Goal: Task Accomplishment & Management: Complete application form

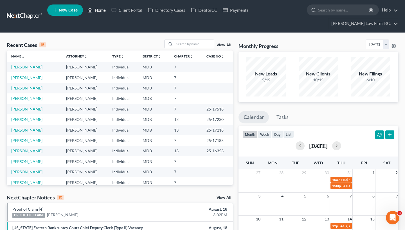
click at [101, 12] on link "Home" at bounding box center [97, 10] width 24 height 10
click at [331, 9] on input "search" at bounding box center [343, 10] width 51 height 10
paste input "[PERSON_NAME]"
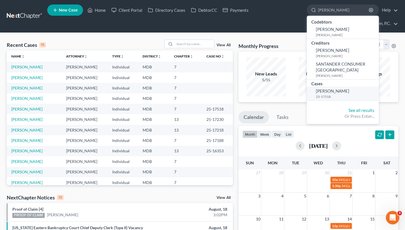
type input "[PERSON_NAME]"
click at [327, 94] on small "25-17518" at bounding box center [347, 96] width 62 height 5
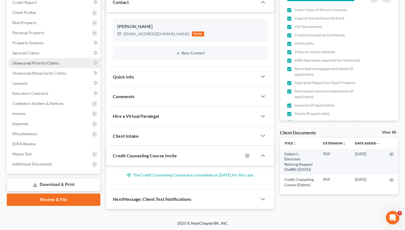
scroll to position [91, 0]
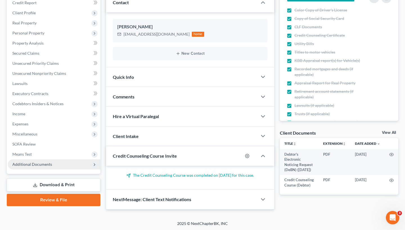
click at [45, 162] on span "Additional Documents" at bounding box center [32, 164] width 40 height 5
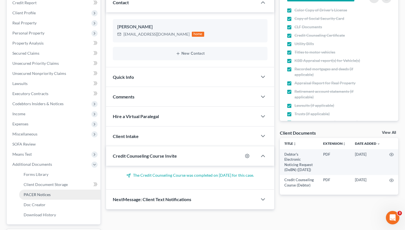
click at [46, 195] on span "PACER Notices" at bounding box center [37, 194] width 27 height 5
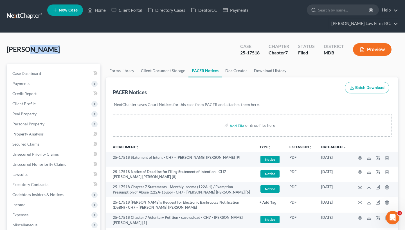
drag, startPoint x: 51, startPoint y: 48, endPoint x: 26, endPoint y: 49, distance: 24.2
click at [27, 49] on div "Wick, Katelyn Upgraded Case 25-17518 Chapter Chapter 7 Status Filed District MD…" at bounding box center [202, 52] width 391 height 24
copy span "Katelyn"
click at [123, 71] on link "Forms Library" at bounding box center [121, 70] width 31 height 13
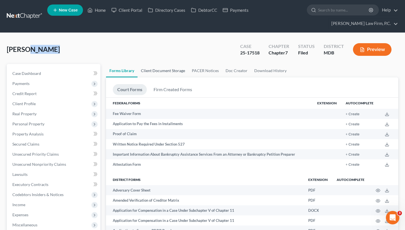
click at [170, 72] on link "Client Document Storage" at bounding box center [162, 70] width 51 height 13
select select "14"
select select "32"
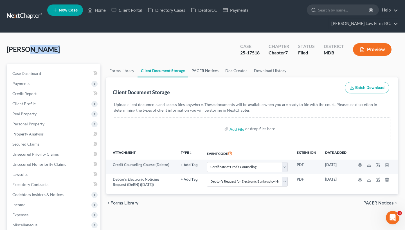
click at [198, 72] on link "PACER Notices" at bounding box center [205, 70] width 34 height 13
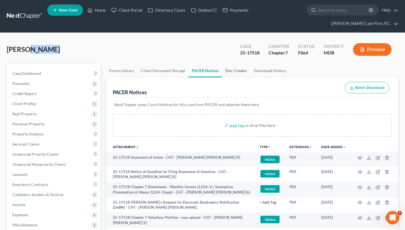
click at [239, 71] on link "Doc Creator" at bounding box center [236, 70] width 29 height 13
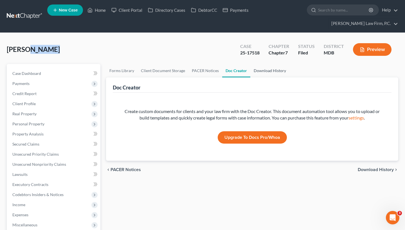
click at [259, 70] on link "Download History" at bounding box center [269, 70] width 39 height 13
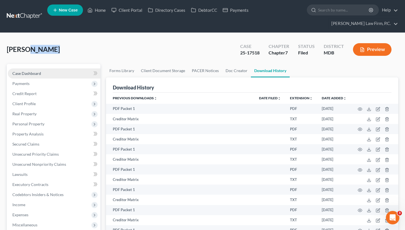
click at [53, 76] on link "Case Dashboard" at bounding box center [54, 74] width 92 height 10
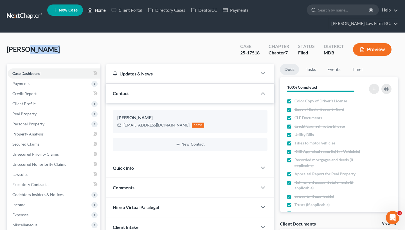
click at [99, 11] on link "Home" at bounding box center [97, 10] width 24 height 10
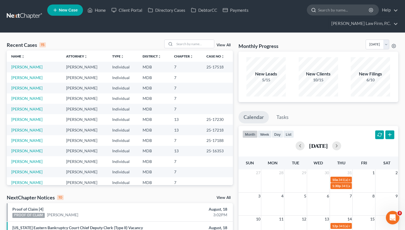
click at [331, 12] on input "search" at bounding box center [343, 10] width 51 height 10
paste input "[PERSON_NAME]"
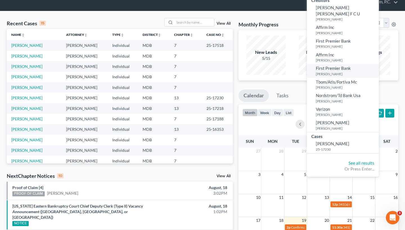
scroll to position [27, 0]
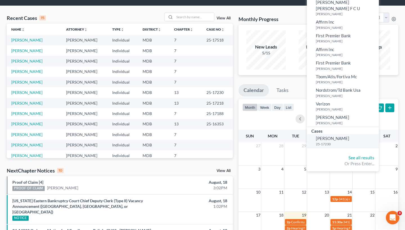
type input "[PERSON_NAME]"
click at [334, 136] on span "[PERSON_NAME]" at bounding box center [332, 138] width 33 height 5
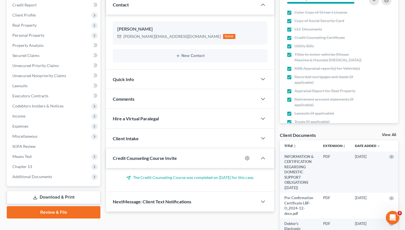
scroll to position [94, 0]
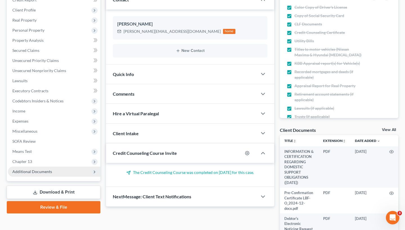
click at [49, 173] on span "Additional Documents" at bounding box center [32, 171] width 40 height 5
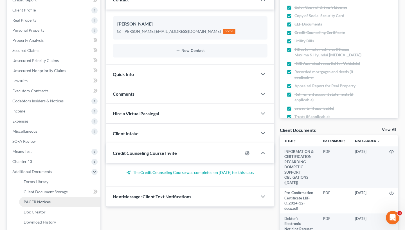
click at [45, 199] on span "PACER Notices" at bounding box center [37, 202] width 27 height 5
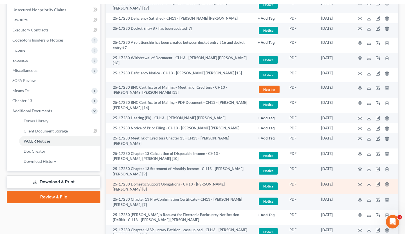
scroll to position [166, 0]
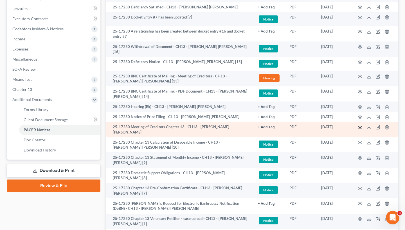
click at [359, 125] on icon "button" at bounding box center [359, 127] width 4 height 4
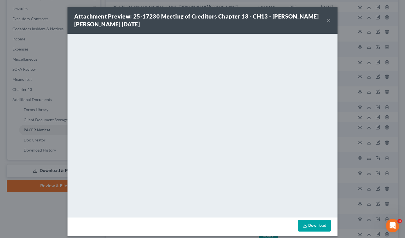
click at [328, 21] on button "×" at bounding box center [329, 20] width 4 height 7
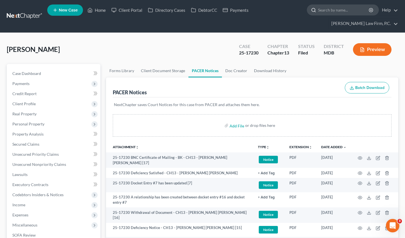
scroll to position [0, 0]
drag, startPoint x: 353, startPoint y: 13, endPoint x: 68, endPoint y: 1, distance: 285.2
click at [352, 13] on input "search" at bounding box center [343, 10] width 51 height 10
click at [96, 8] on link "Home" at bounding box center [97, 10] width 24 height 10
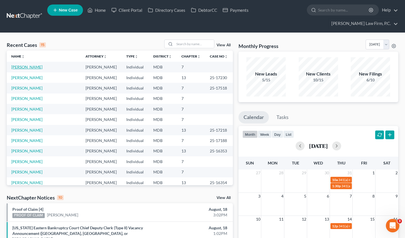
click at [40, 67] on link "Whitmore-Smith, Natasha" at bounding box center [26, 67] width 31 height 5
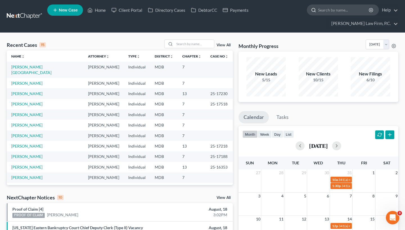
click at [337, 12] on input "search" at bounding box center [343, 10] width 51 height 10
paste input "[PERSON_NAME][GEOGRAPHIC_DATA]"
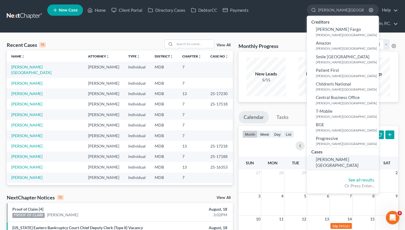
type input "[PERSON_NAME][GEOGRAPHIC_DATA]"
click at [337, 159] on span "[PERSON_NAME][GEOGRAPHIC_DATA]" at bounding box center [337, 162] width 43 height 11
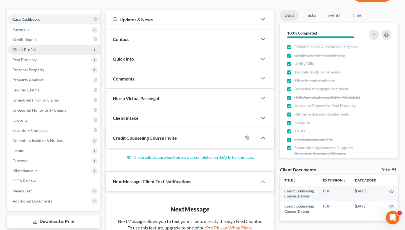
scroll to position [55, 0]
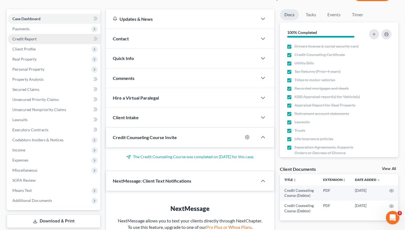
click at [33, 41] on span "Credit Report" at bounding box center [24, 39] width 24 height 5
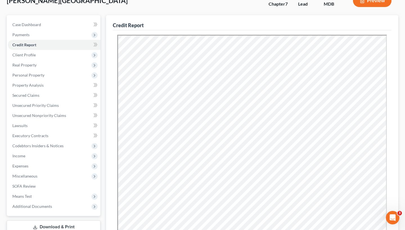
scroll to position [50, 0]
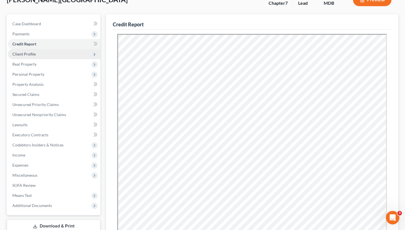
click at [31, 56] on span "Client Profile" at bounding box center [23, 54] width 23 height 5
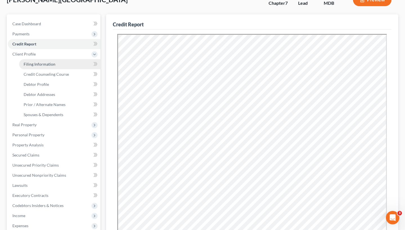
click at [55, 65] on link "Filing Information" at bounding box center [59, 64] width 81 height 10
select select "1"
select select "0"
select select "21"
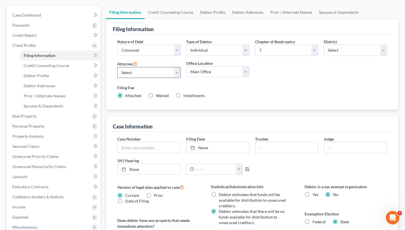
scroll to position [59, 0]
click at [57, 68] on link "Credit Counseling Course" at bounding box center [59, 65] width 81 height 10
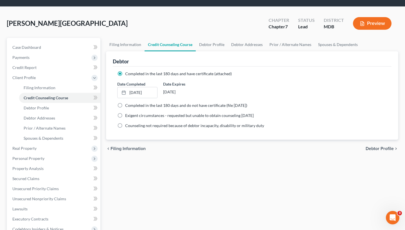
scroll to position [27, 0]
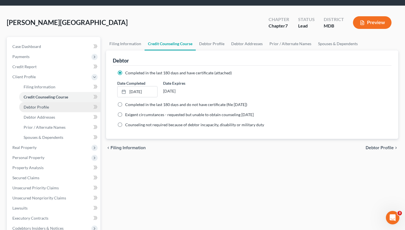
click at [46, 108] on span "Debtor Profile" at bounding box center [36, 107] width 25 height 5
select select "0"
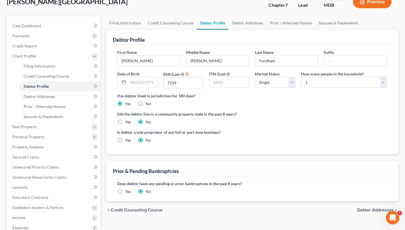
scroll to position [49, 0]
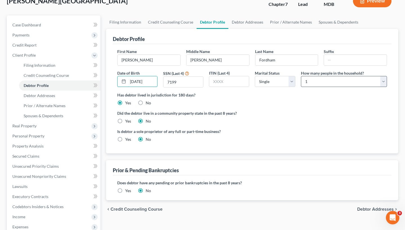
type input "03/08/1994"
select select "1"
click at [301, 122] on div "Did the debtor live in a community property state in the past 8 years? Yes No" at bounding box center [251, 117] width 269 height 14
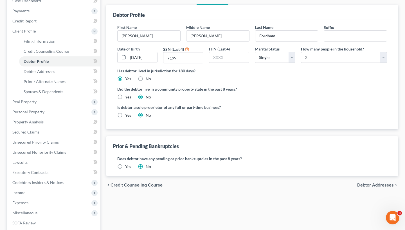
scroll to position [74, 0]
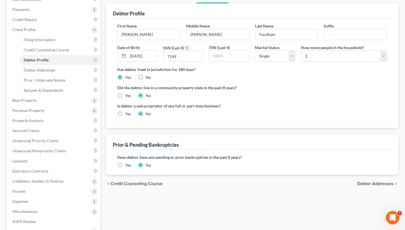
click at [378, 185] on span "Debtor Addresses" at bounding box center [375, 184] width 37 height 4
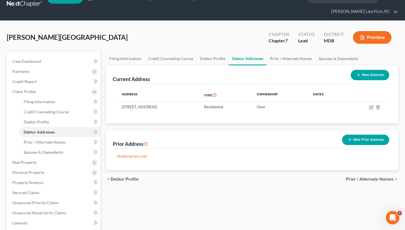
scroll to position [13, 0]
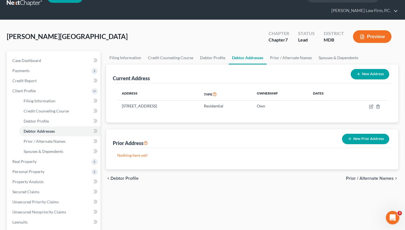
click at [359, 179] on span "Prior / Alternate Names" at bounding box center [370, 178] width 48 height 4
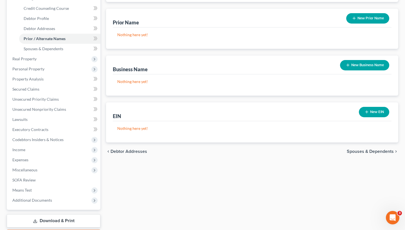
scroll to position [132, 0]
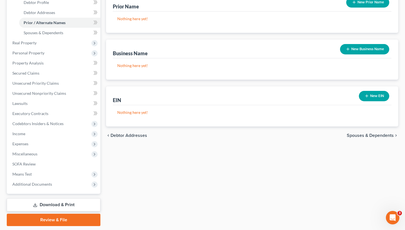
click at [372, 137] on span "Spouses & Dependents" at bounding box center [369, 135] width 47 height 4
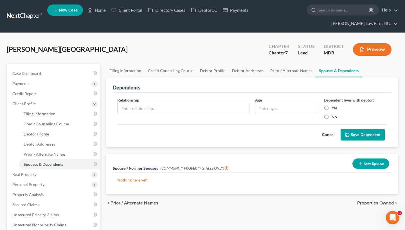
click at [190, 102] on div "Relationship *" at bounding box center [183, 108] width 138 height 23
click at [188, 110] on input "text" at bounding box center [183, 108] width 132 height 11
type input "S"
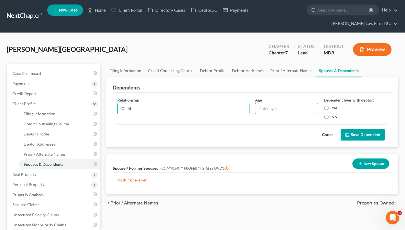
type input "Child"
click at [275, 108] on input "text" at bounding box center [286, 108] width 63 height 11
type input "1"
click at [331, 108] on label "Yes" at bounding box center [334, 108] width 6 height 6
click at [334, 108] on input "Yes" at bounding box center [336, 107] width 4 height 4
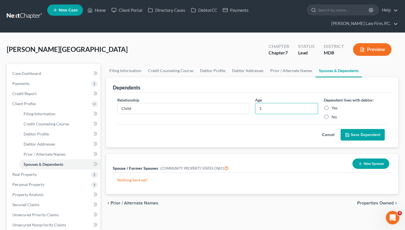
radio input "true"
click at [369, 135] on button "Save Dependent" at bounding box center [362, 135] width 44 height 12
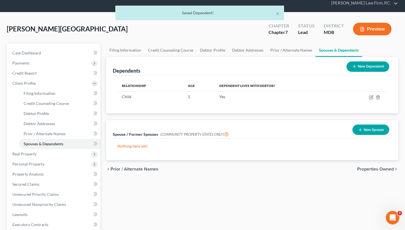
scroll to position [25, 0]
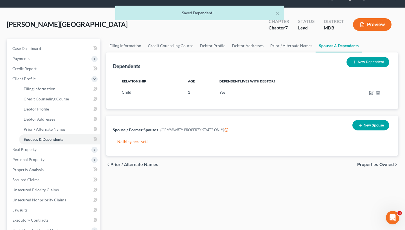
click at [381, 165] on span "Properties Owned" at bounding box center [375, 165] width 37 height 4
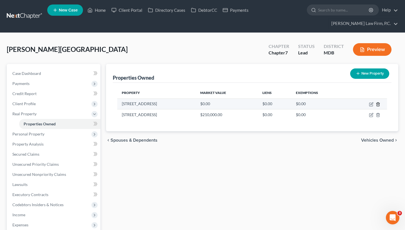
click at [379, 105] on icon "button" at bounding box center [377, 105] width 3 height 4
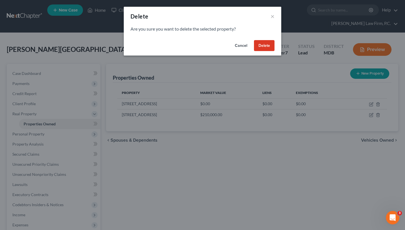
click at [272, 47] on button "Delete" at bounding box center [264, 45] width 21 height 11
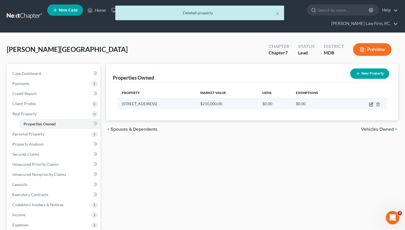
click at [369, 104] on icon "button" at bounding box center [370, 104] width 3 height 3
select select "21"
select select "16"
select select "3"
select select "0"
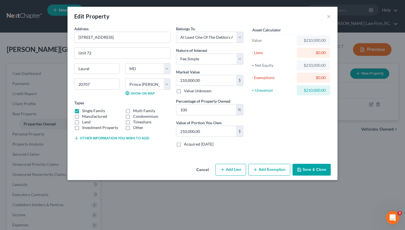
click at [310, 170] on button "Save & Close" at bounding box center [311, 170] width 38 height 12
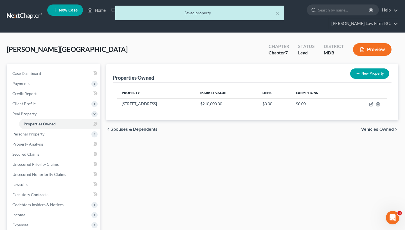
click at [381, 134] on div "chevron_left Spouses & Dependents Vehicles Owned chevron_right" at bounding box center [252, 130] width 292 height 18
click at [380, 132] on span "Vehicles Owned" at bounding box center [377, 129] width 33 height 4
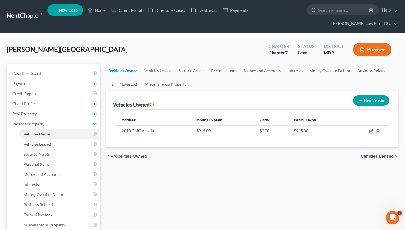
click at [375, 157] on span "Vehicles Leased" at bounding box center [377, 156] width 33 height 4
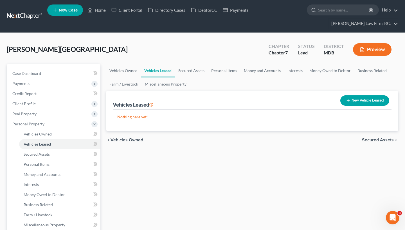
click at [376, 137] on div "chevron_left Vehicles Owned Secured Assets chevron_right" at bounding box center [252, 140] width 292 height 18
click at [376, 141] on span "Secured Assets" at bounding box center [378, 140] width 32 height 4
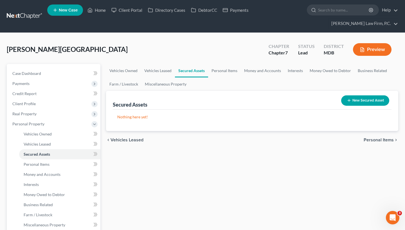
click at [370, 95] on div "New Secured Asset" at bounding box center [365, 100] width 53 height 15
click at [370, 99] on button "New Secured Asset" at bounding box center [365, 101] width 48 height 10
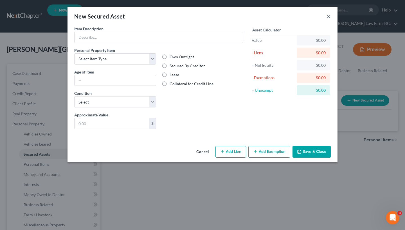
click at [328, 15] on button "×" at bounding box center [329, 16] width 4 height 7
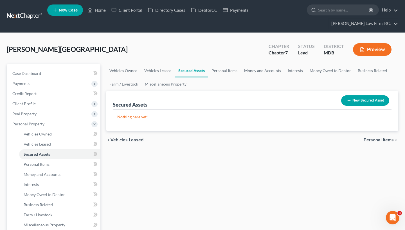
click at [383, 142] on span "Personal Items" at bounding box center [378, 140] width 30 height 4
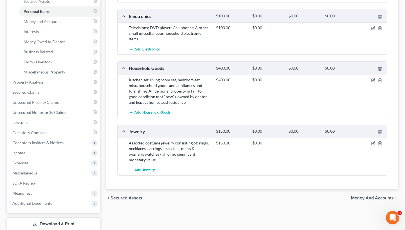
scroll to position [156, 0]
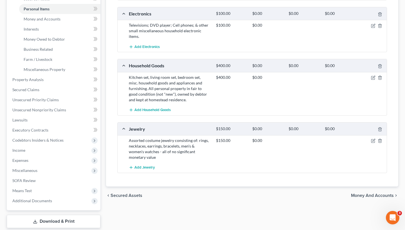
click at [379, 194] on span "Money and Accounts" at bounding box center [372, 196] width 43 height 4
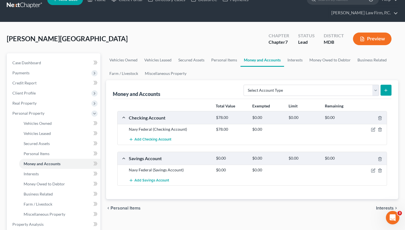
scroll to position [11, 0]
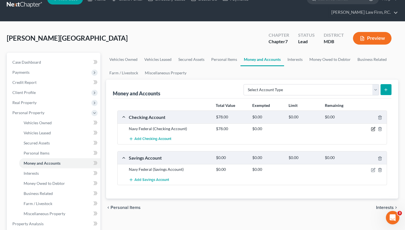
click at [371, 129] on icon "button" at bounding box center [373, 129] width 4 height 4
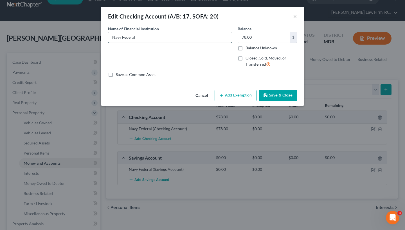
click at [152, 40] on input "Navy Federal" at bounding box center [169, 37] width 123 height 11
paste input "Checking Account Ending 1829 (Available balance as of date of filing $32.39)"
drag, startPoint x: 142, startPoint y: 37, endPoint x: 151, endPoint y: 38, distance: 8.7
click at [151, 38] on input "Navy Federal Checking Account Ending 1829 (Available balance as of date of fili…" at bounding box center [169, 37] width 123 height 11
click at [226, 38] on input "Navy Federal Checking Account Ending 7266 (Available balance as of date of fili…" at bounding box center [169, 37] width 123 height 11
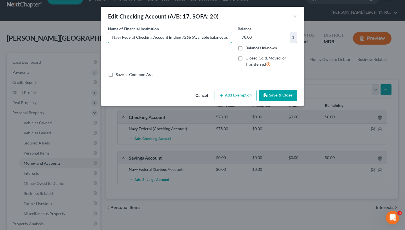
type input "Navy Federal Checking Account Ending 7266 (Available balance as of date of fili…"
click at [278, 94] on button "Save & Close" at bounding box center [278, 96] width 38 height 12
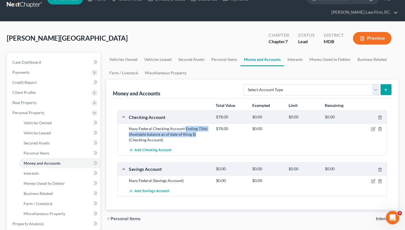
drag, startPoint x: 185, startPoint y: 128, endPoint x: 200, endPoint y: 132, distance: 15.6
click at [200, 132] on div "Navy Federal Checking Account Ending 7266 (Available balance as of date of fili…" at bounding box center [169, 134] width 87 height 17
click at [152, 128] on div "Navy Federal Checking Account Ending 7266 (Available balance as of date of fili…" at bounding box center [169, 134] width 87 height 17
drag, startPoint x: 169, startPoint y: 128, endPoint x: 196, endPoint y: 135, distance: 27.5
click at [196, 135] on div "Navy Federal Checking Account Ending 7266 (Available balance as of date of fili…" at bounding box center [169, 134] width 87 height 17
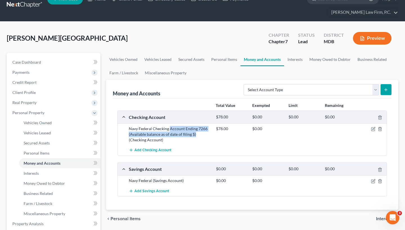
copy div "Account Ending 7266 (Available balance as of date of filing $)"
click at [372, 182] on icon "button" at bounding box center [373, 181] width 4 height 4
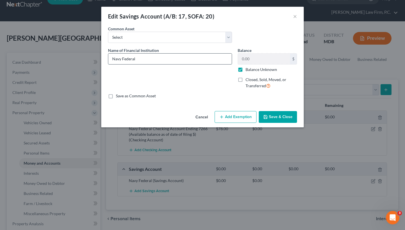
click at [143, 57] on input "Navy Federal" at bounding box center [169, 59] width 123 height 11
paste input "Account Ending 7266 (Available balance as of date of filing $)"
drag, startPoint x: 138, startPoint y: 58, endPoint x: 205, endPoint y: 62, distance: 67.0
click at [205, 62] on input "Navy Federal Savings Account Ending 7266 (Available balance as of date of filin…" at bounding box center [169, 59] width 123 height 11
click at [184, 58] on input "Navy Federal Savings Account Ending 7266 (Available balance as of date of filin…" at bounding box center [169, 59] width 123 height 11
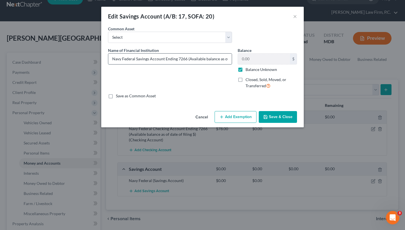
drag, startPoint x: 177, startPoint y: 59, endPoint x: 186, endPoint y: 59, distance: 9.3
click at [186, 59] on input "Navy Federal Savings Account Ending 7266 (Available balance as of date of filin…" at bounding box center [169, 59] width 123 height 11
click at [268, 58] on div "Name of Financial Institution * Navy Federal Savings Account Ending 3014 (Avail…" at bounding box center [202, 70] width 194 height 46
type input "Navy Federal Savings Account Ending 3014 (Available balance as of date of filin…"
click at [275, 116] on button "Save & Close" at bounding box center [278, 117] width 38 height 12
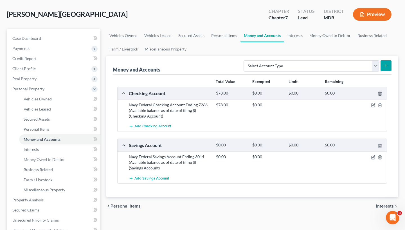
scroll to position [25, 0]
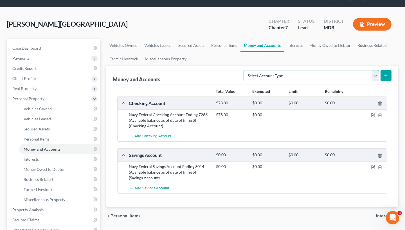
select select "savings"
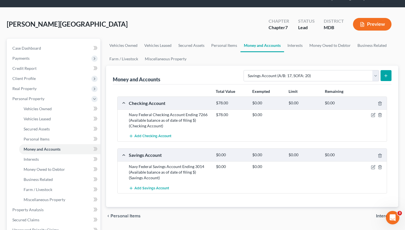
click at [387, 76] on icon "submit" at bounding box center [385, 76] width 4 height 4
click at [384, 75] on icon "submit" at bounding box center [385, 76] width 4 height 4
click at [387, 78] on button "submit" at bounding box center [385, 75] width 11 height 11
click at [196, 134] on div "Add Checking Account" at bounding box center [256, 136] width 261 height 10
click at [143, 188] on span "Add Savings Account" at bounding box center [151, 188] width 35 height 4
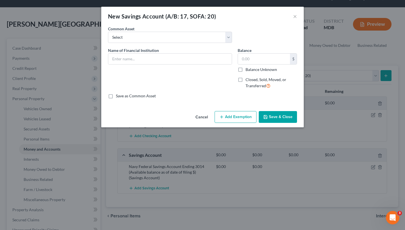
click at [182, 46] on div "Common Asset Select Navy Federal Credit Union Membership Savings Account Ending…" at bounding box center [202, 37] width 194 height 22
click at [175, 61] on input "text" at bounding box center [169, 59] width 123 height 11
click at [167, 60] on input "text" at bounding box center [169, 59] width 123 height 11
paste input "Membership Savings"
click at [113, 59] on input "Membership Savings" at bounding box center [169, 59] width 123 height 11
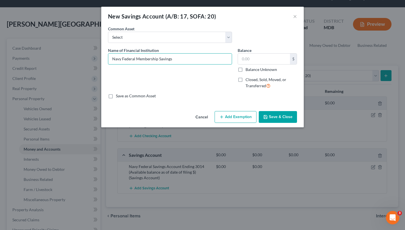
type input "Navy Federal Membership Savings"
click at [245, 70] on label "Balance Unknown" at bounding box center [260, 70] width 31 height 6
click at [248, 70] on input "Balance Unknown" at bounding box center [250, 69] width 4 height 4
checkbox input "true"
type input "0.00"
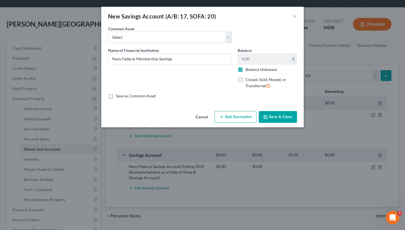
click at [273, 118] on button "Save & Close" at bounding box center [278, 117] width 38 height 12
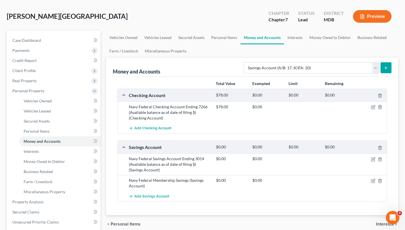
scroll to position [34, 0]
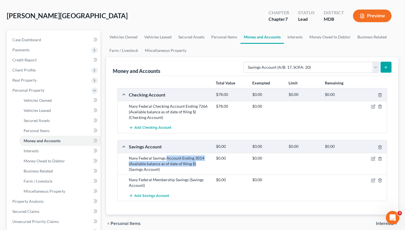
drag, startPoint x: 166, startPoint y: 158, endPoint x: 194, endPoint y: 165, distance: 28.6
click at [194, 165] on div "Navy Federal Savings Account Ending 3014 (Available balance as of date of filin…" at bounding box center [169, 164] width 87 height 17
copy div "Account Ending 3014 (Available balance as of date of filing $)"
click at [373, 179] on icon "button" at bounding box center [373, 180] width 4 height 4
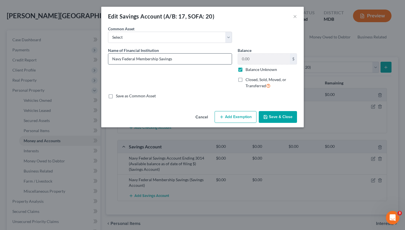
click at [181, 60] on input "Navy Federal Membership Savings" at bounding box center [169, 59] width 123 height 11
paste input "Account Ending 3014 (Available balance as of date of filing $)"
drag, startPoint x: 124, startPoint y: 59, endPoint x: 215, endPoint y: 60, distance: 91.0
click at [215, 60] on input "Navy Federal Membership Savings Account Ending 3014 (Available balance as of da…" at bounding box center [169, 59] width 123 height 11
click at [208, 60] on input "Navy Federal Membership Savings Account Ending 3014 (Available balance as of da…" at bounding box center [169, 59] width 123 height 11
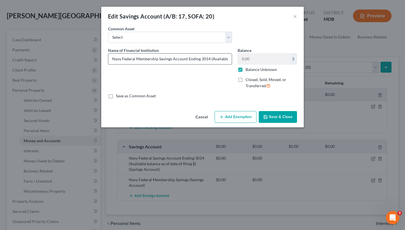
drag, startPoint x: 209, startPoint y: 60, endPoint x: 201, endPoint y: 60, distance: 7.3
click at [201, 60] on input "Navy Federal Membership Savings Account Ending 3014 (Available balance as of da…" at bounding box center [169, 59] width 123 height 11
click at [243, 61] on div "Name of Financial Institution * Navy Federal Membership Savings Account Ending …" at bounding box center [202, 70] width 194 height 46
type input "Navy Federal Membership Savings Account Ending 3361 (Available balance as of da…"
click at [276, 117] on button "Save & Close" at bounding box center [278, 117] width 38 height 12
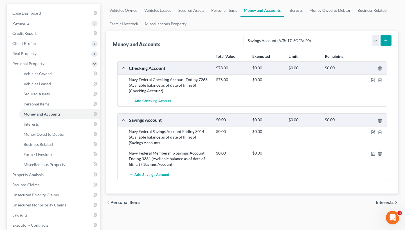
scroll to position [61, 0]
drag, startPoint x: 163, startPoint y: 91, endPoint x: 135, endPoint y: 80, distance: 30.4
click at [135, 80] on div "Navy Federal Checking Account Ending 7266 (Available balance as of date of fili…" at bounding box center [169, 85] width 87 height 17
click at [201, 89] on div "Navy Federal Checking Account Ending 7266 (Available balance as of date of fili…" at bounding box center [169, 85] width 87 height 17
drag, startPoint x: 199, startPoint y: 87, endPoint x: 128, endPoint y: 80, distance: 70.9
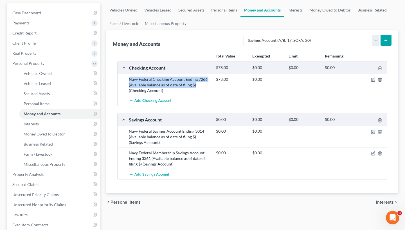
click at [128, 80] on div "Navy Federal Checking Account Ending 7266 (Available balance as of date of fili…" at bounding box center [169, 85] width 87 height 17
copy div "Navy Federal Checking Account Ending 7266 (Available balance as of date of fili…"
click at [153, 102] on span "Add Checking Account" at bounding box center [152, 101] width 37 height 4
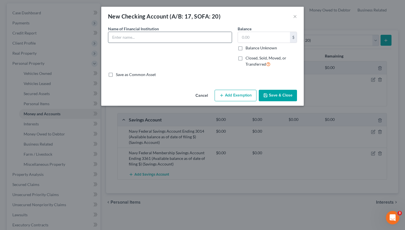
click at [151, 37] on input "text" at bounding box center [169, 37] width 123 height 11
paste input "Navy Federal Checking Account Ending 7266 (Available balance as of date of fili…"
drag, startPoint x: 127, startPoint y: 37, endPoint x: 103, endPoint y: 37, distance: 23.9
click at [103, 37] on div "An exemption set must first be selected from the Filing Information section. Co…" at bounding box center [202, 57] width 202 height 62
click at [134, 40] on input "Navy Federal Checking Account Ending 7266 (Available balance as of date of fili…" at bounding box center [169, 37] width 123 height 11
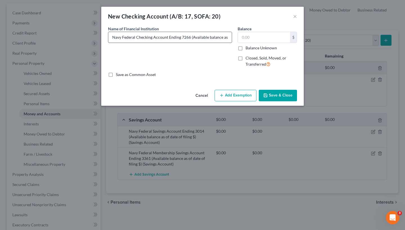
click at [136, 37] on input "Navy Federal Checking Account Ending 7266 (Available balance as of date of fili…" at bounding box center [169, 37] width 123 height 11
drag, startPoint x: 184, startPoint y: 37, endPoint x: 192, endPoint y: 38, distance: 7.9
click at [192, 38] on input "Navy Federal e-Checking Account Ending 7266 (Available balance as of date of fi…" at bounding box center [169, 37] width 123 height 11
drag, startPoint x: 157, startPoint y: 37, endPoint x: 237, endPoint y: 41, distance: 80.2
click at [237, 41] on div "Name of Financial Institution * Navy Federal e-Checking Account Ending 8519 (Av…" at bounding box center [202, 49] width 194 height 46
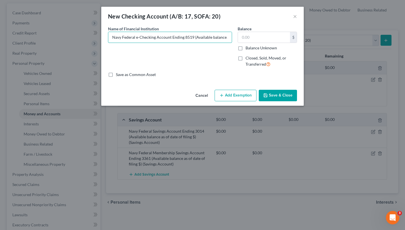
type input "Navy Federal e-Checking Account Ending 8519 (Available balance as of date of fi…"
click at [245, 48] on label "Balance Unknown" at bounding box center [260, 48] width 31 height 6
click at [248, 48] on input "Balance Unknown" at bounding box center [250, 47] width 4 height 4
checkbox input "true"
type input "0.00"
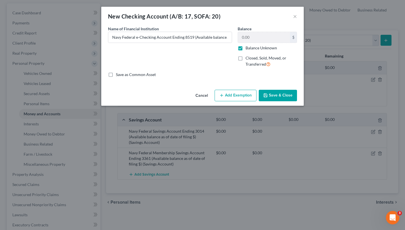
click at [278, 94] on button "Save & Close" at bounding box center [278, 96] width 38 height 12
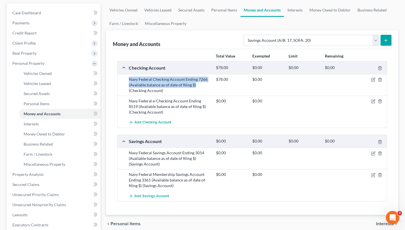
drag, startPoint x: 130, startPoint y: 79, endPoint x: 196, endPoint y: 83, distance: 66.5
click at [196, 83] on div "Navy Federal Checking Account Ending 7266 (Available balance as of date of fili…" at bounding box center [169, 85] width 87 height 17
copy div "Navy Federal Checking Account Ending 7266 (Available balance as of date of fili…"
click at [155, 121] on span "Add Checking Account" at bounding box center [152, 123] width 37 height 4
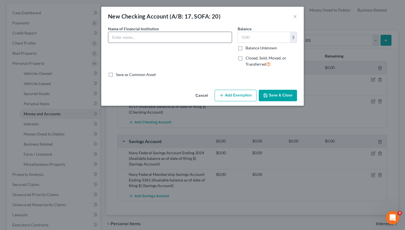
click at [140, 40] on input "text" at bounding box center [169, 37] width 123 height 11
paste input "Navy Federal Checking Account Ending 7266 (Available balance as of date of fili…"
drag, startPoint x: 117, startPoint y: 39, endPoint x: 101, endPoint y: 39, distance: 16.0
click at [101, 39] on div "An exemption set must first be selected from the Filing Information section. Co…" at bounding box center [202, 57] width 202 height 62
click at [150, 35] on input "Navy Federal Checking Account Ending 7266 (Available balance as of date of fili…" at bounding box center [169, 37] width 123 height 11
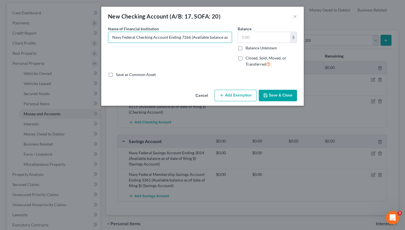
drag, startPoint x: 135, startPoint y: 38, endPoint x: 106, endPoint y: 36, distance: 29.0
click at [106, 36] on div "Name of Financial Institution * Navy Federal Checking Account Ending 7266 (Avai…" at bounding box center [170, 49] width 130 height 46
drag, startPoint x: 165, startPoint y: 37, endPoint x: 174, endPoint y: 38, distance: 9.3
click at [174, 38] on input "SoFi Checking Account Ending 7266 (Available balance as of date of filing $)" at bounding box center [169, 37] width 123 height 11
drag, startPoint x: 193, startPoint y: 39, endPoint x: 233, endPoint y: 38, distance: 39.6
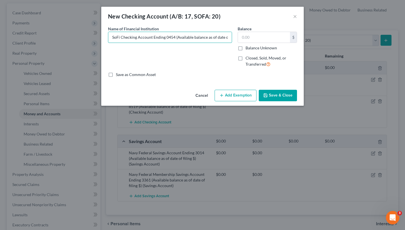
click at [233, 38] on div "Name of Financial Institution * SoFi Checking Account Ending 0454 (Available ba…" at bounding box center [170, 49] width 130 height 46
type input "SoFi Checking Account Ending 0454 (Available balance as of date of filing $)"
click at [245, 48] on label "Balance Unknown" at bounding box center [260, 48] width 31 height 6
click at [248, 48] on input "Balance Unknown" at bounding box center [250, 47] width 4 height 4
checkbox input "true"
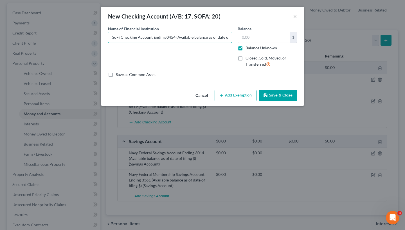
type input "0.00"
click at [271, 93] on button "Save & Close" at bounding box center [278, 96] width 38 height 12
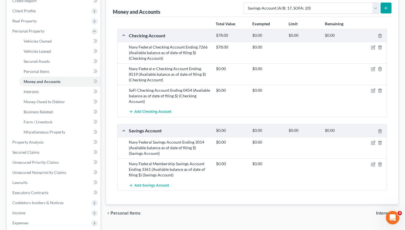
scroll to position [94, 0]
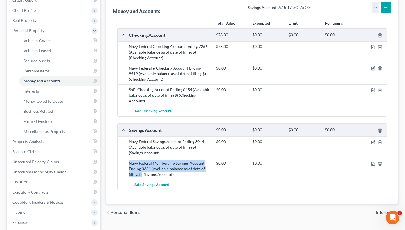
drag, startPoint x: 141, startPoint y: 175, endPoint x: 126, endPoint y: 165, distance: 18.6
click at [126, 165] on div "Navy Federal Membership Savings Account Ending 3361 (Available balance as of da…" at bounding box center [169, 169] width 87 height 17
copy div "Navy Federal Membership Savings Account Ending 3361 (Available balance as of da…"
click at [161, 185] on span "Add Savings Account" at bounding box center [151, 185] width 35 height 4
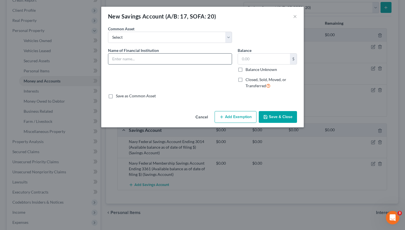
click at [125, 60] on input "text" at bounding box center [169, 59] width 123 height 11
paste input "Navy Federal Membership Savings Account Ending 3361 (Available balance as of da…"
drag, startPoint x: 120, startPoint y: 60, endPoint x: 102, endPoint y: 60, distance: 18.0
click at [102, 60] on div "An exemption set must first be selected from the Filing Information section. Co…" at bounding box center [202, 67] width 202 height 83
click at [152, 58] on input "Navy Federal Membership Savings Account Ending 3361 (Available balance as of da…" at bounding box center [169, 59] width 123 height 11
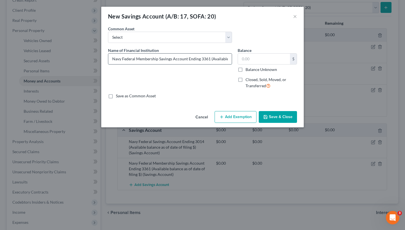
drag, startPoint x: 157, startPoint y: 60, endPoint x: 110, endPoint y: 58, distance: 47.2
click at [110, 58] on input "Navy Federal Membership Savings Account Ending 3361 (Available balance as of da…" at bounding box center [169, 59] width 123 height 11
drag, startPoint x: 142, startPoint y: 60, endPoint x: 159, endPoint y: 59, distance: 17.4
click at [159, 59] on input "SoFi Savings Account Ending 3361 (Available balance as of date of filing $)" at bounding box center [169, 59] width 123 height 11
click at [166, 59] on input "SoFi Savings Account Ending 3361 (Available balance as of date of filing $)" at bounding box center [169, 59] width 123 height 11
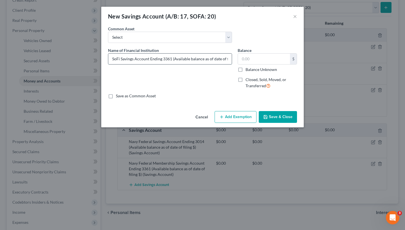
drag, startPoint x: 163, startPoint y: 59, endPoint x: 171, endPoint y: 59, distance: 8.1
click at [171, 59] on input "SoFi Savings Account Ending 3361 (Available balance as of date of filing $)" at bounding box center [169, 59] width 123 height 11
drag, startPoint x: 191, startPoint y: 61, endPoint x: 249, endPoint y: 60, distance: 57.9
click at [249, 60] on div "Name of Financial Institution * SoFi Savings Account Ending 7933 (Available bal…" at bounding box center [202, 70] width 194 height 46
type input "SoFi Savings Account Ending 7933 (Available balance as of date of filing $)"
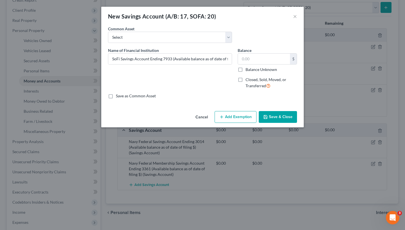
click at [245, 68] on label "Balance Unknown" at bounding box center [260, 70] width 31 height 6
click at [248, 68] on input "Balance Unknown" at bounding box center [250, 69] width 4 height 4
checkbox input "true"
type input "0.00"
click at [271, 114] on button "Save & Close" at bounding box center [278, 117] width 38 height 12
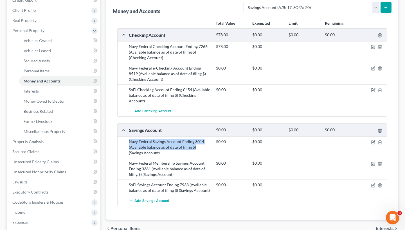
drag, startPoint x: 129, startPoint y: 141, endPoint x: 194, endPoint y: 148, distance: 66.1
click at [194, 148] on div "Navy Federal Savings Account Ending 3014 (Available balance as of date of filin…" at bounding box center [169, 147] width 87 height 17
copy div "Navy Federal Savings Account Ending 3014 (Available balance as of date of filin…"
click at [155, 200] on span "Add Savings Account" at bounding box center [151, 201] width 35 height 4
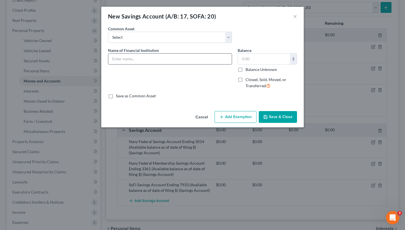
click at [130, 59] on input "text" at bounding box center [169, 59] width 123 height 11
paste input "Navy Federal Savings Account Ending 3014 (Available balance as of date of filin…"
drag, startPoint x: 119, startPoint y: 59, endPoint x: 94, endPoint y: 59, distance: 25.6
click at [94, 59] on div "New Savings Account (A/B: 17, SOFA: 20) × An exemption set must first be select…" at bounding box center [202, 115] width 405 height 230
click at [158, 60] on input "Navy Federal Savings Account Ending 3014 (Available balance as of date of filin…" at bounding box center [169, 59] width 123 height 11
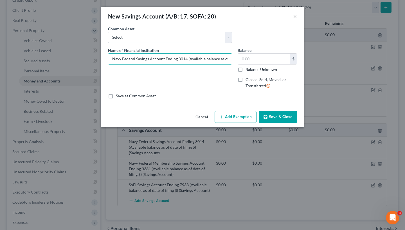
drag, startPoint x: 135, startPoint y: 59, endPoint x: 102, endPoint y: 59, distance: 33.2
click at [102, 59] on div "An exemption set must first be selected from the Filing Information section. Co…" at bounding box center [202, 67] width 202 height 83
click at [135, 59] on input "Navy Federal Savings Account Ending 3014 (Available balance as of date of filin…" at bounding box center [169, 59] width 123 height 11
drag, startPoint x: 26, startPoint y: 66, endPoint x: 108, endPoint y: 59, distance: 82.1
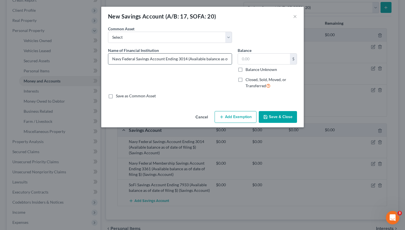
click at [108, 59] on input "Navy Federal Savings Account Ending 3014 (Available balance as of date of filin…" at bounding box center [169, 59] width 123 height 11
paste input "Synchrony"
drag, startPoint x: 173, startPoint y: 59, endPoint x: 182, endPoint y: 59, distance: 8.7
click at [182, 59] on input "Synchrony Savings Account Ending 3014 (Available balance as of date of filing $)" at bounding box center [169, 59] width 123 height 11
drag, startPoint x: 174, startPoint y: 60, endPoint x: 235, endPoint y: 61, distance: 61.0
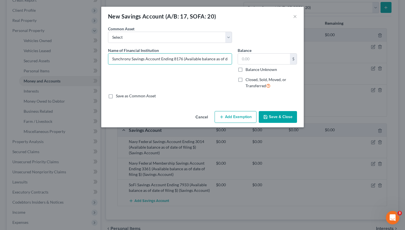
click at [235, 61] on div "Name of Financial Institution * Synchrony Savings Account Ending 8176 (Availabl…" at bounding box center [202, 70] width 194 height 46
type input "Synchrony Savings Account Ending 8176 (Available balance as of date of filing $)"
click at [245, 69] on label "Balance Unknown" at bounding box center [260, 70] width 31 height 6
click at [248, 69] on input "Balance Unknown" at bounding box center [250, 69] width 4 height 4
checkbox input "true"
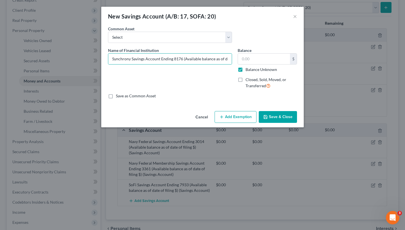
type input "0.00"
click at [273, 119] on button "Save & Close" at bounding box center [278, 117] width 38 height 12
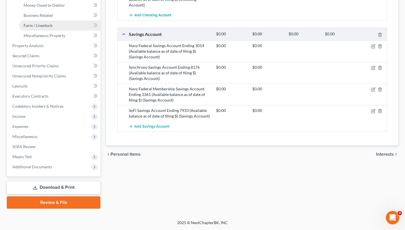
scroll to position [190, 0]
click at [373, 155] on div "chevron_left Personal Items Interests chevron_right" at bounding box center [252, 155] width 292 height 18
click at [379, 155] on span "Interests" at bounding box center [385, 154] width 18 height 4
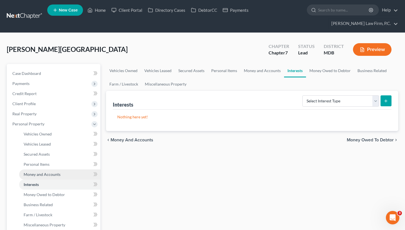
click at [51, 176] on span "Money and Accounts" at bounding box center [42, 174] width 37 height 5
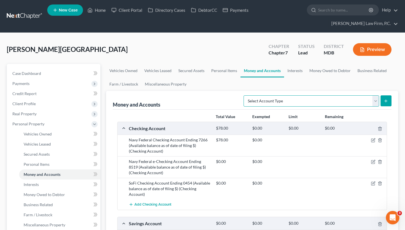
select select "brokerage"
click at [386, 101] on icon "submit" at bounding box center [385, 101] width 4 height 4
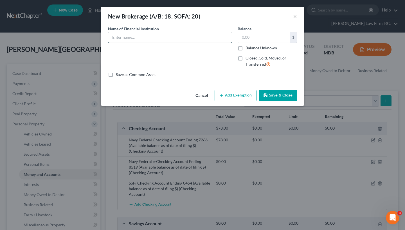
click at [126, 40] on input "text" at bounding box center [169, 37] width 123 height 11
paste input "osaic"
type input "o"
paste input "Ending 1829 (Available balance as of date of filing $32.39)"
drag, startPoint x: 141, startPoint y: 37, endPoint x: 150, endPoint y: 37, distance: 8.4
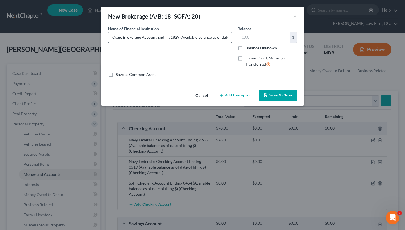
click at [150, 37] on input "Osaic Brokerage Account Ending 1829 (Available balance as of date of filing $32…" at bounding box center [169, 37] width 123 height 11
type input "Osaic Brokerage Account Ending 4831 (Available balance as of date of filing $32…"
click at [245, 48] on label "Balance Unknown" at bounding box center [260, 48] width 31 height 6
click at [248, 48] on input "Balance Unknown" at bounding box center [250, 47] width 4 height 4
checkbox input "true"
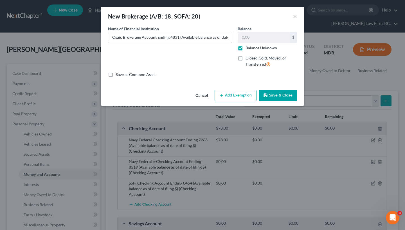
type input "0.00"
drag, startPoint x: 129, startPoint y: 37, endPoint x: 234, endPoint y: 40, distance: 105.1
click at [234, 40] on div "Name of Financial Institution * Osaic Brokerage Account Ending 4831 (Available …" at bounding box center [170, 49] width 130 height 46
click at [208, 37] on input "Osaic Brokerage Account Ending 4831 (Available balance as of date of filing $32…" at bounding box center [169, 37] width 123 height 11
drag, startPoint x: 225, startPoint y: 37, endPoint x: 217, endPoint y: 38, distance: 8.4
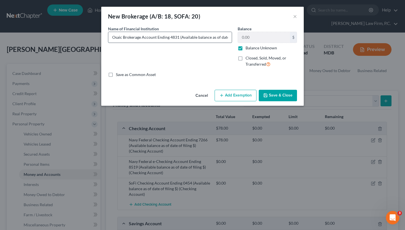
click at [217, 38] on input "Osaic Brokerage Account Ending 4831 (Available balance as of date of filing $32…" at bounding box center [169, 37] width 123 height 11
type input "Osaic Brokerage Account Ending 4831 (Available balance as of date of filing $)"
click at [286, 95] on button "Save & Close" at bounding box center [278, 96] width 38 height 12
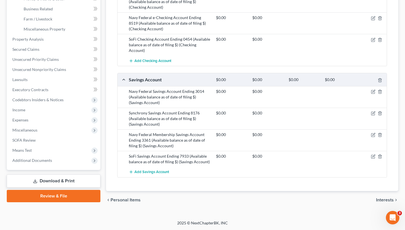
click at [384, 200] on span "Interests" at bounding box center [385, 200] width 18 height 4
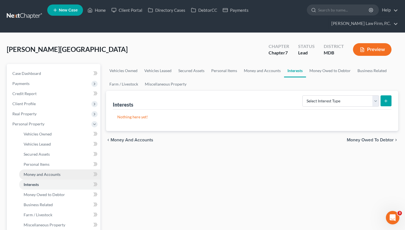
click at [59, 173] on span "Money and Accounts" at bounding box center [42, 174] width 37 height 5
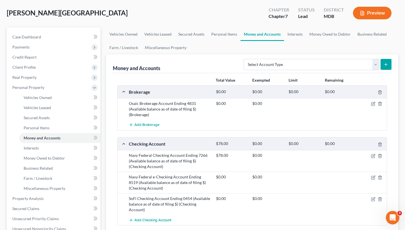
scroll to position [36, 0]
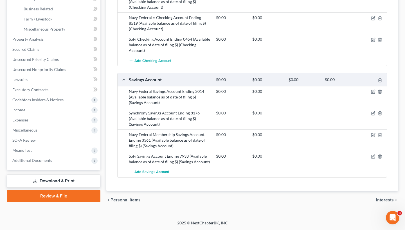
click at [382, 201] on span "Interests" at bounding box center [385, 200] width 18 height 4
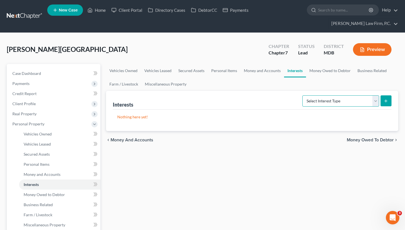
select select "stock"
click at [385, 103] on button "submit" at bounding box center [385, 101] width 11 height 11
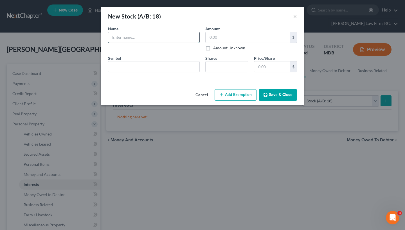
click at [125, 38] on input "text" at bounding box center [153, 37] width 91 height 11
type input "Coinbase"
click at [213, 50] on label "Amount Unknown" at bounding box center [229, 48] width 32 height 6
click at [215, 49] on input "Amount Unknown" at bounding box center [217, 47] width 4 height 4
checkbox input "true"
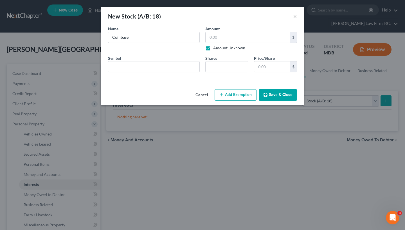
type input "0.00"
click at [279, 96] on button "Save & Close" at bounding box center [278, 95] width 38 height 12
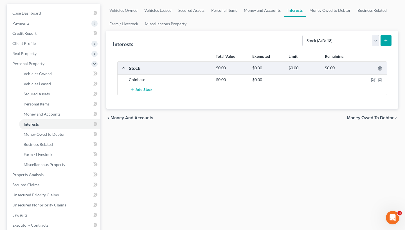
scroll to position [66, 0]
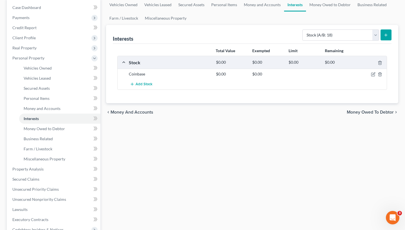
click at [364, 112] on span "Money Owed to Debtor" at bounding box center [369, 112] width 47 height 4
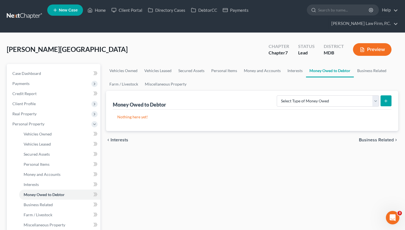
click at [373, 139] on span "Business Related" at bounding box center [376, 140] width 35 height 4
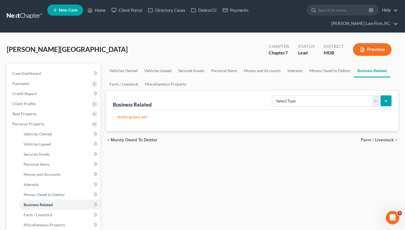
click at [376, 138] on span "Farm / Livestock" at bounding box center [377, 140] width 33 height 4
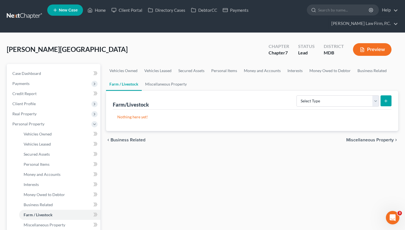
click at [376, 139] on span "Miscellaneous Property" at bounding box center [369, 140] width 47 height 4
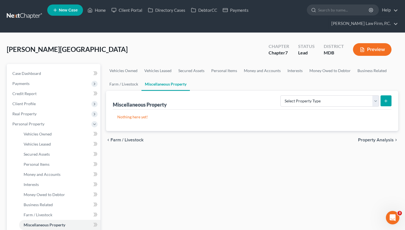
click at [376, 138] on span "Property Analysis" at bounding box center [376, 140] width 36 height 4
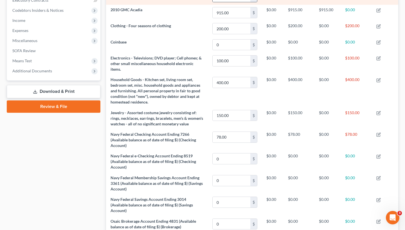
scroll to position [173, 0]
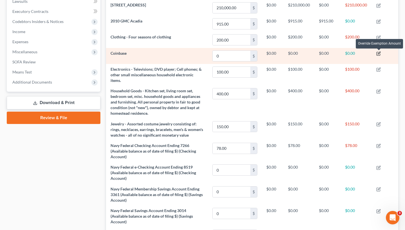
click at [379, 53] on icon "button" at bounding box center [378, 53] width 4 height 4
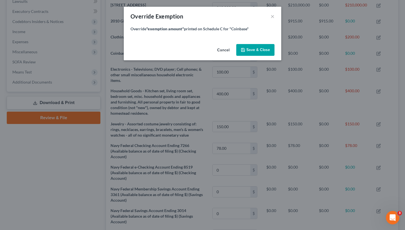
click at [225, 52] on button "Cancel" at bounding box center [222, 50] width 21 height 11
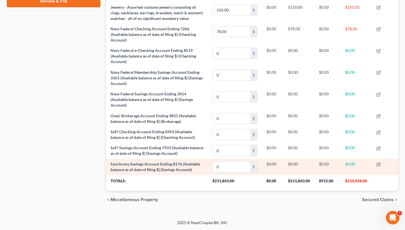
scroll to position [296, 0]
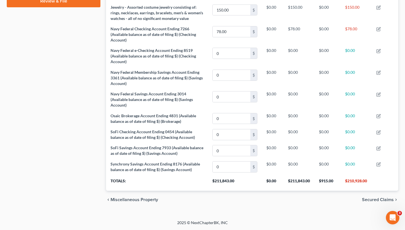
click at [374, 199] on span "Secured Claims" at bounding box center [378, 200] width 32 height 4
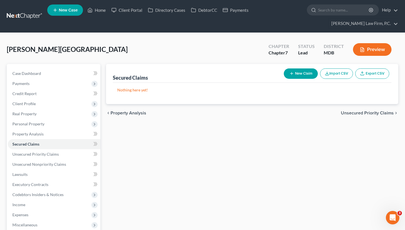
click at [366, 113] on span "Unsecured Priority Claims" at bounding box center [367, 113] width 53 height 4
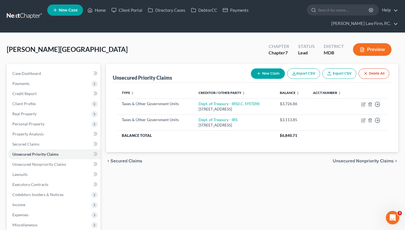
click at [345, 163] on span "Unsecured Nonpriority Claims" at bounding box center [362, 161] width 61 height 4
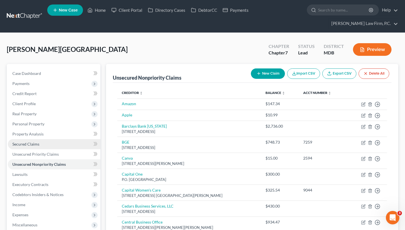
click at [58, 145] on link "Secured Claims" at bounding box center [54, 144] width 92 height 10
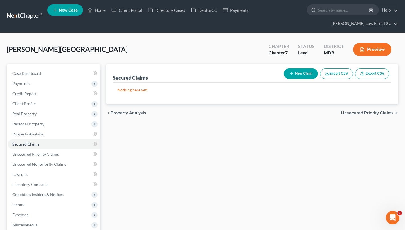
click at [302, 75] on button "New Claim" at bounding box center [301, 74] width 34 height 10
select select "0"
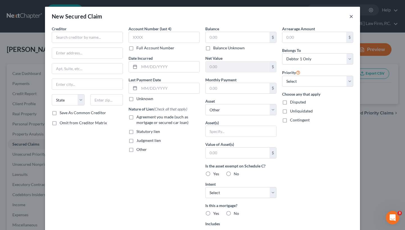
click at [351, 15] on button "×" at bounding box center [351, 16] width 4 height 7
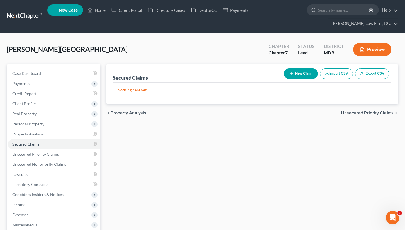
click at [338, 75] on button "Import CSV" at bounding box center [336, 74] width 33 height 10
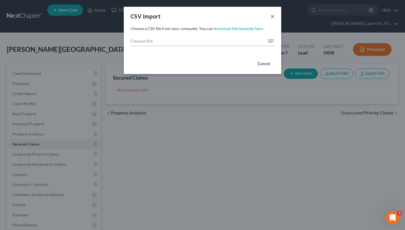
click at [271, 18] on button "×" at bounding box center [272, 16] width 4 height 7
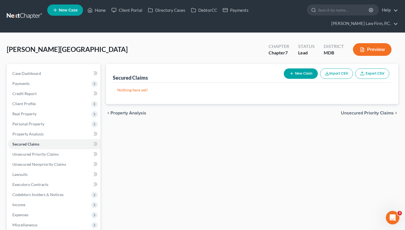
click at [293, 73] on button "New Claim" at bounding box center [301, 74] width 34 height 10
select select "0"
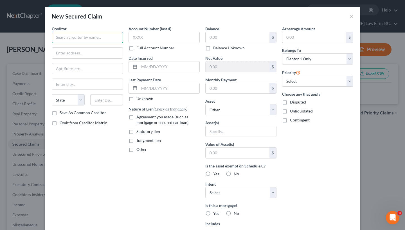
click at [79, 36] on input "text" at bounding box center [87, 37] width 71 height 11
click at [111, 0] on div "New Secured Claim × Creditor * State AL AK AR AZ CA CO CT DE DC FL GA GU HI ID …" at bounding box center [202, 115] width 405 height 230
click at [75, 40] on input "text" at bounding box center [87, 37] width 71 height 11
click at [350, 17] on button "×" at bounding box center [351, 16] width 4 height 7
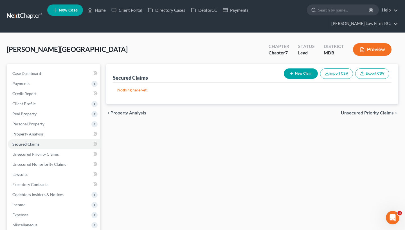
click at [366, 73] on link "Export CSV" at bounding box center [372, 74] width 34 height 10
click at [300, 71] on button "New Claim" at bounding box center [301, 74] width 34 height 10
select select "0"
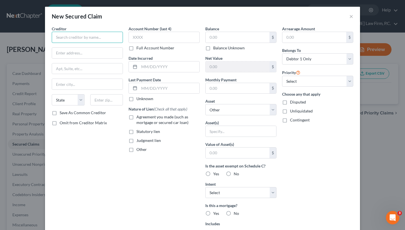
click at [85, 37] on input "text" at bounding box center [87, 37] width 71 height 11
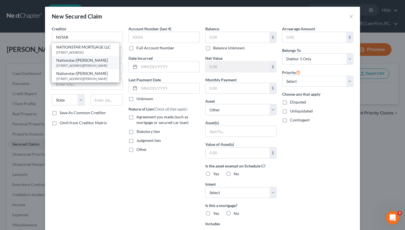
click at [108, 68] on div "2828 N Harwood St, Dallas, TX 75201" at bounding box center [85, 65] width 58 height 5
type input "Nationstar/Mr Cooper"
type input "2828 N Harwood St"
type input "Dallas"
select select "45"
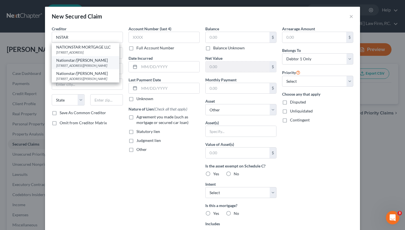
type input "75201"
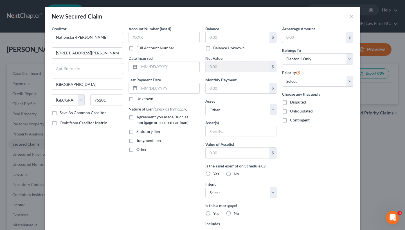
click at [352, 17] on button "×" at bounding box center [351, 16] width 4 height 7
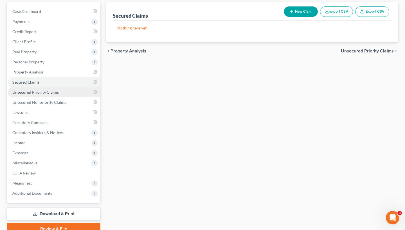
click at [55, 90] on span "Unsecured Priority Claims" at bounding box center [35, 92] width 46 height 5
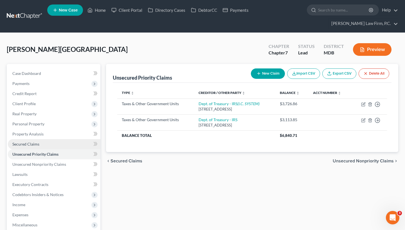
click at [48, 143] on link "Secured Claims" at bounding box center [54, 144] width 92 height 10
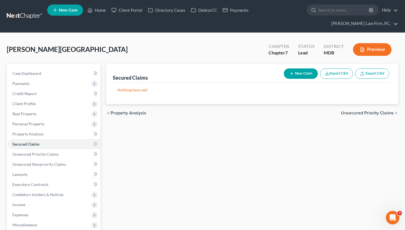
click at [295, 72] on button "New Claim" at bounding box center [301, 74] width 34 height 10
select select "0"
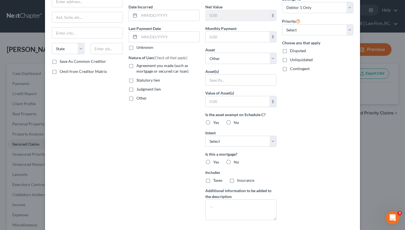
scroll to position [81, 0]
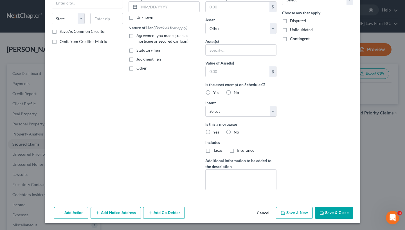
click at [79, 206] on div "Add Action Add Notice Address Add Co-Debtor Cancel Save & New Save & Close" at bounding box center [202, 214] width 315 height 19
click at [79, 210] on button "Add Action" at bounding box center [71, 213] width 34 height 12
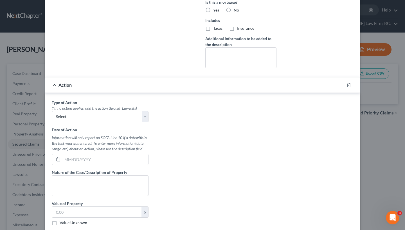
scroll to position [199, 0]
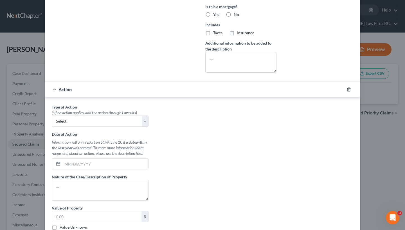
click at [58, 92] on div "Action" at bounding box center [194, 89] width 299 height 15
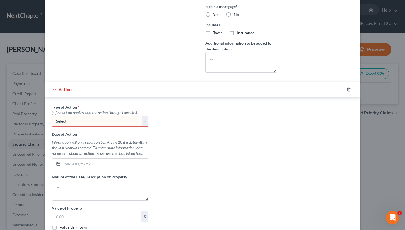
click at [53, 89] on div "Action" at bounding box center [194, 89] width 299 height 15
click at [346, 89] on div at bounding box center [352, 89] width 16 height 9
click at [347, 90] on icon "button" at bounding box center [348, 90] width 3 height 4
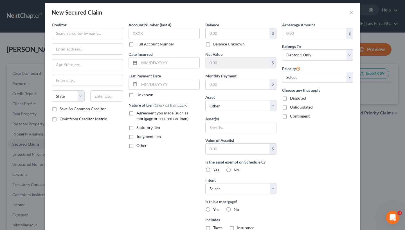
scroll to position [0, 0]
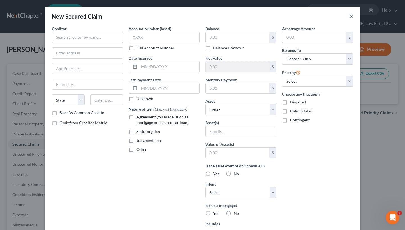
click at [353, 17] on button "×" at bounding box center [351, 16] width 4 height 7
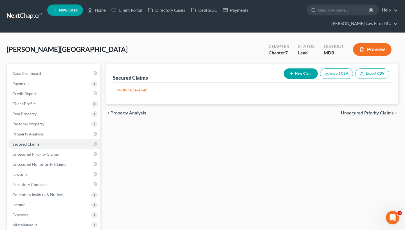
click at [298, 74] on button "New Claim" at bounding box center [301, 74] width 34 height 10
select select "0"
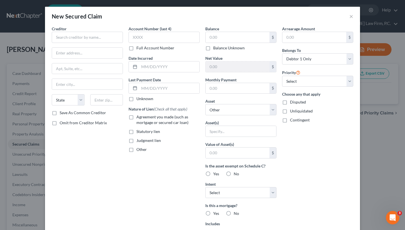
click at [87, 43] on div "Creditor * State AL AK AR AZ CA CO CT DE DC FL GA GU HI ID IL IN IA KS KY LA ME…" at bounding box center [87, 68] width 71 height 84
click at [87, 40] on input "text" at bounding box center [87, 37] width 71 height 11
click at [97, 38] on input "NSTAR/COOPER" at bounding box center [87, 37] width 71 height 11
click at [90, 35] on input "NSTAR" at bounding box center [87, 37] width 71 height 11
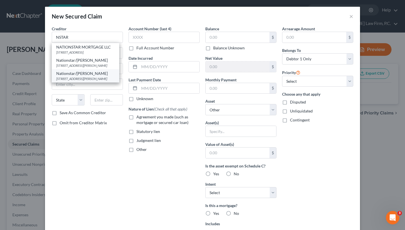
click at [87, 76] on div "Nationstar/Mr. Cooper" at bounding box center [85, 74] width 58 height 6
type input "Nationstar/Mr. Cooper"
type input "2828 N. Harwood Street"
type input "Dallas"
select select "45"
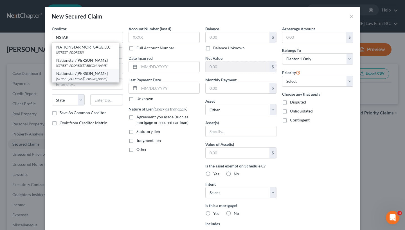
type input "75201"
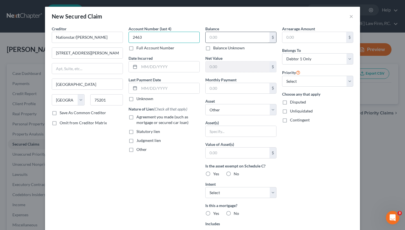
type input "2463"
click at [215, 39] on input "text" at bounding box center [237, 37] width 64 height 11
type input "188,297"
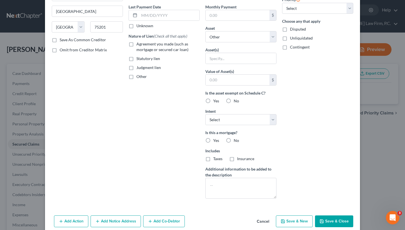
scroll to position [80, 0]
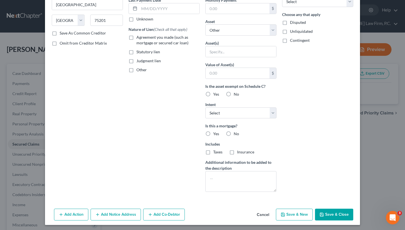
click at [259, 214] on button "Cancel" at bounding box center [262, 215] width 21 height 11
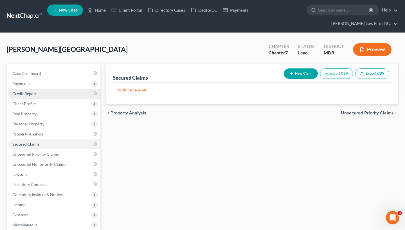
click at [34, 91] on span "Credit Report" at bounding box center [24, 93] width 24 height 5
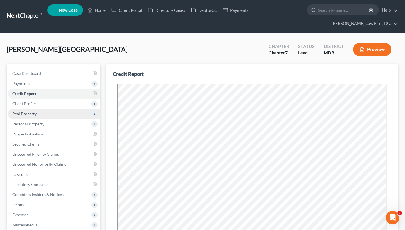
click at [44, 116] on span "Real Property" at bounding box center [54, 114] width 92 height 10
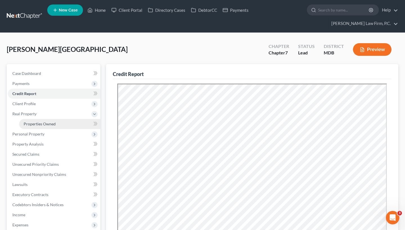
click at [49, 124] on span "Properties Owned" at bounding box center [40, 124] width 32 height 5
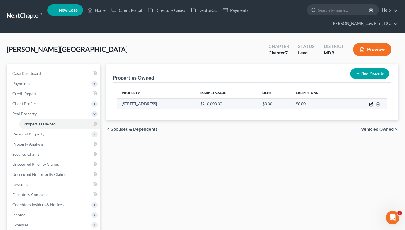
click at [369, 104] on icon "button" at bounding box center [371, 104] width 4 height 4
select select "21"
select select "16"
select select "3"
select select "0"
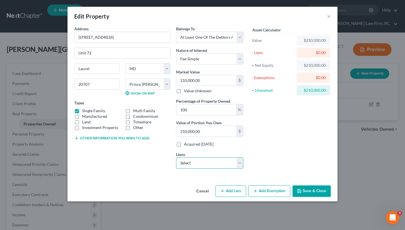
select select "0"
select select
select select "45"
select select "0"
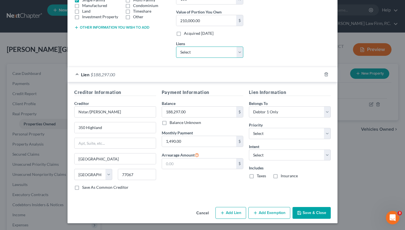
scroll to position [111, 0]
select select "0"
select select "4"
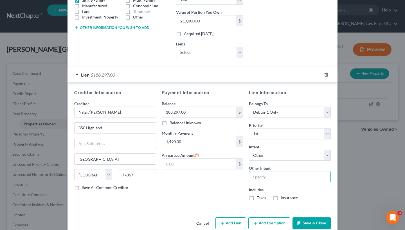
click at [265, 178] on input "text" at bounding box center [290, 176] width 82 height 11
paste input "Pay and Retain"
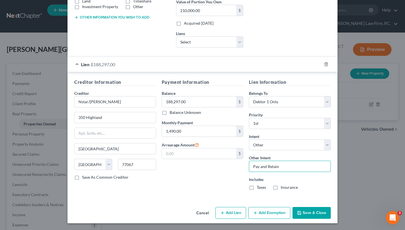
scroll to position [121, 0]
type input "Pay and Retain"
click at [323, 215] on button "Save & Close" at bounding box center [311, 214] width 38 height 12
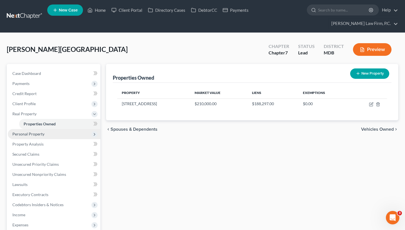
click at [39, 139] on span "Personal Property" at bounding box center [54, 134] width 92 height 10
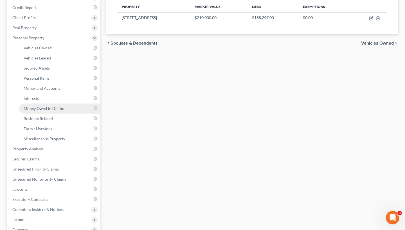
scroll to position [88, 0]
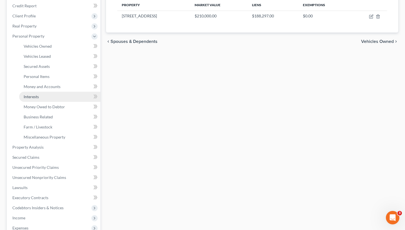
click at [56, 98] on link "Interests" at bounding box center [59, 97] width 81 height 10
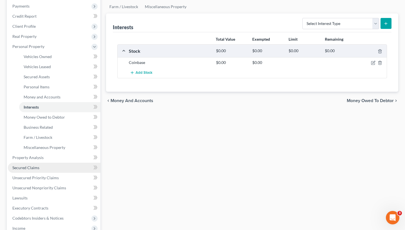
scroll to position [76, 0]
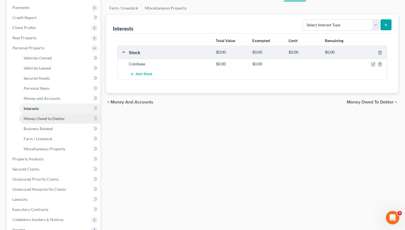
click at [51, 119] on span "Money Owed to Debtor" at bounding box center [44, 118] width 41 height 5
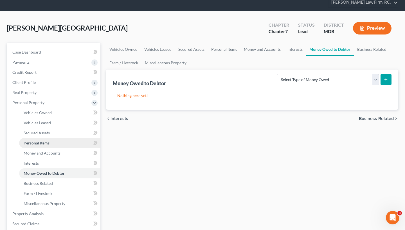
scroll to position [27, 0]
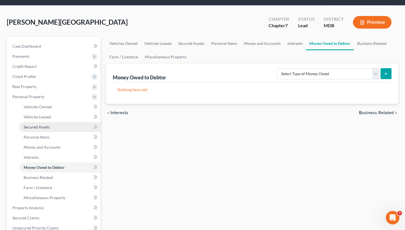
click at [45, 126] on span "Secured Assets" at bounding box center [37, 127] width 26 height 5
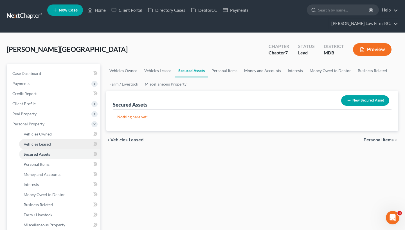
click at [48, 147] on link "Vehicles Leased" at bounding box center [59, 144] width 81 height 10
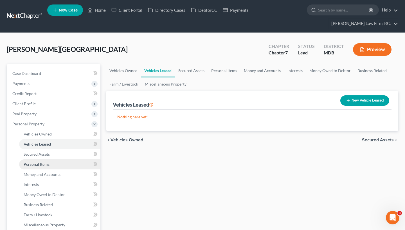
click at [51, 161] on link "Personal Items" at bounding box center [59, 165] width 81 height 10
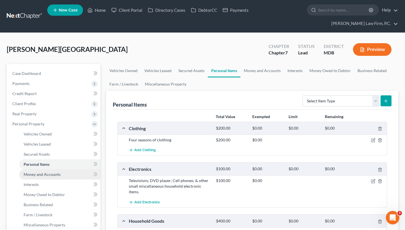
click at [54, 175] on span "Money and Accounts" at bounding box center [42, 174] width 37 height 5
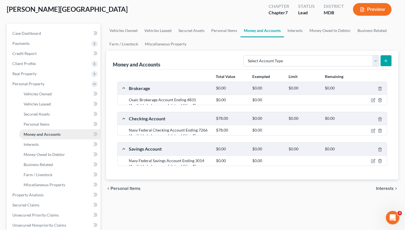
scroll to position [42, 0]
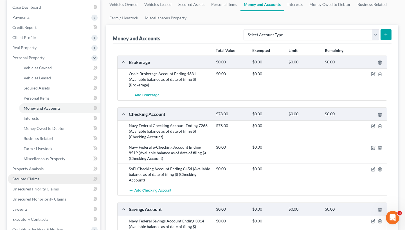
click at [46, 178] on link "Secured Claims" at bounding box center [54, 179] width 92 height 10
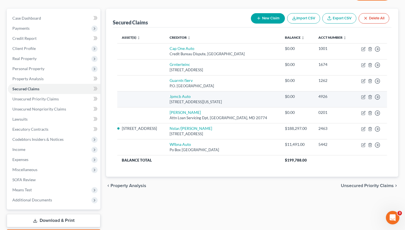
scroll to position [56, 0]
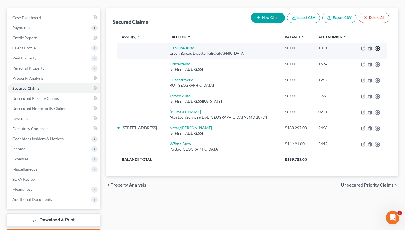
click at [378, 49] on polyline "button" at bounding box center [377, 49] width 1 height 2
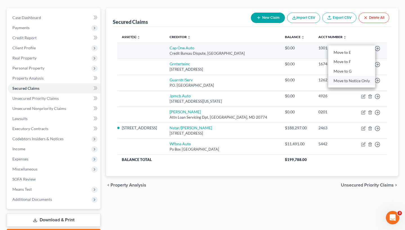
click at [363, 82] on link "Move to Notice Only" at bounding box center [351, 81] width 47 height 10
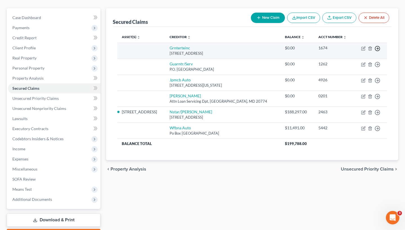
click at [376, 51] on circle "button" at bounding box center [377, 48] width 5 height 5
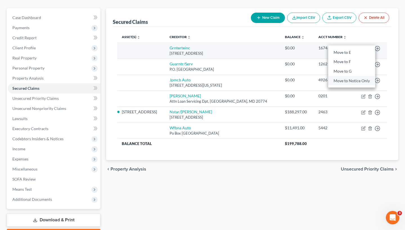
click at [368, 81] on link "Move to Notice Only" at bounding box center [351, 81] width 47 height 10
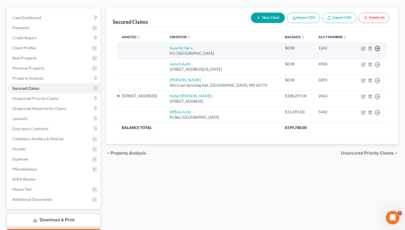
click at [377, 50] on icon "button" at bounding box center [377, 49] width 6 height 6
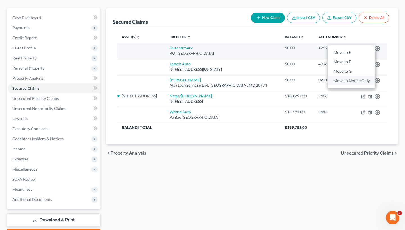
click at [365, 80] on link "Move to Notice Only" at bounding box center [351, 81] width 47 height 10
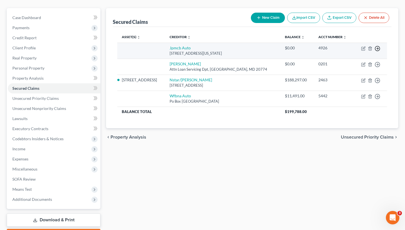
click at [379, 48] on icon "button" at bounding box center [377, 49] width 6 height 6
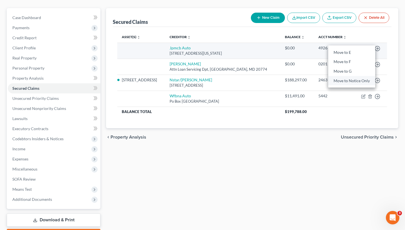
click at [363, 81] on link "Move to Notice Only" at bounding box center [351, 81] width 47 height 10
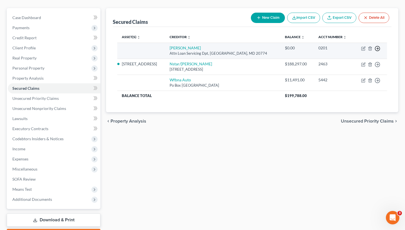
click at [377, 49] on icon "button" at bounding box center [377, 49] width 6 height 6
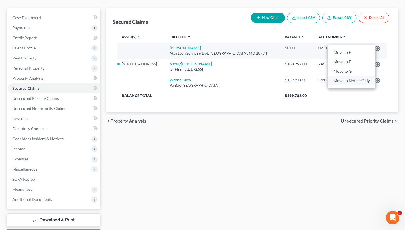
click at [354, 80] on link "Move to Notice Only" at bounding box center [351, 81] width 47 height 10
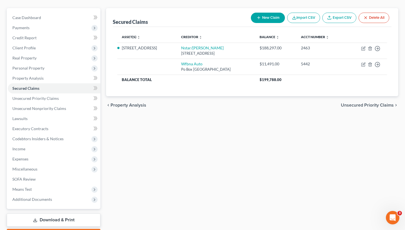
click at [358, 103] on span "Unsecured Priority Claims" at bounding box center [367, 105] width 53 height 4
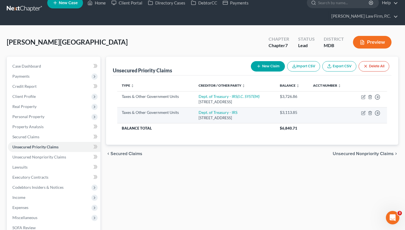
scroll to position [9, 0]
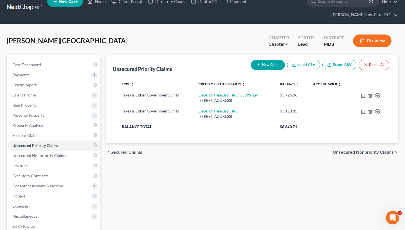
click at [356, 150] on span "Unsecured Nonpriority Claims" at bounding box center [362, 152] width 61 height 4
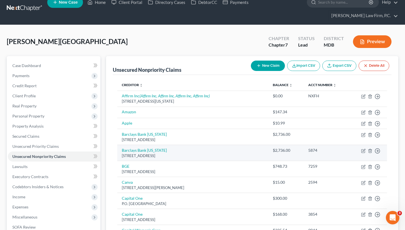
scroll to position [8, 0]
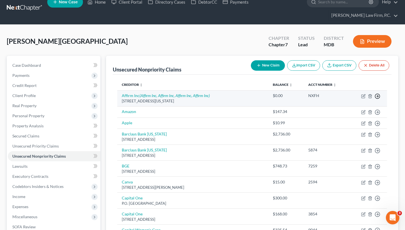
click at [379, 96] on icon "button" at bounding box center [377, 97] width 6 height 6
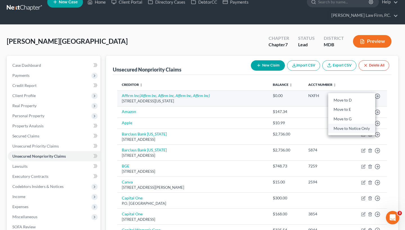
click at [350, 131] on link "Move to Notice Only" at bounding box center [351, 129] width 47 height 10
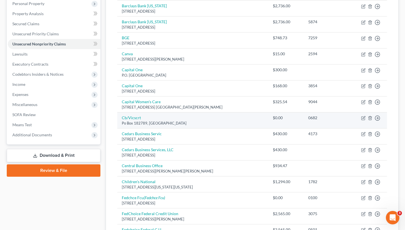
scroll to position [122, 0]
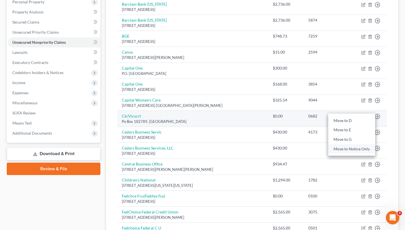
click at [346, 148] on link "Move to Notice Only" at bounding box center [351, 149] width 47 height 10
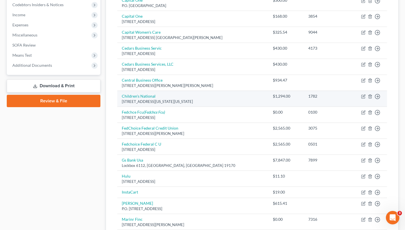
scroll to position [192, 0]
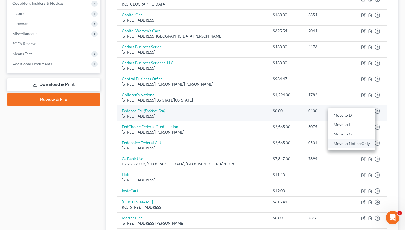
click at [357, 142] on link "Move to Notice Only" at bounding box center [351, 144] width 47 height 10
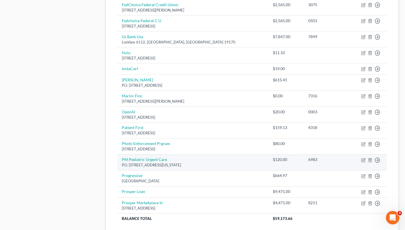
scroll to position [300, 0]
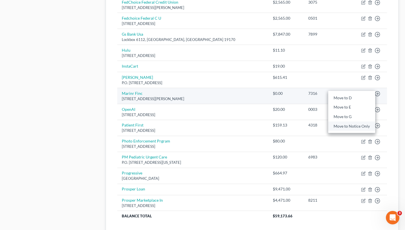
click at [351, 124] on link "Move to Notice Only" at bounding box center [351, 126] width 47 height 10
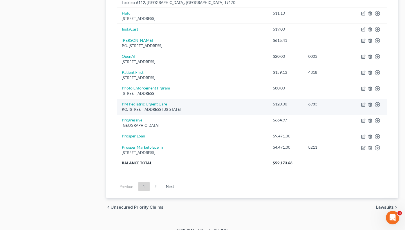
scroll to position [338, 0]
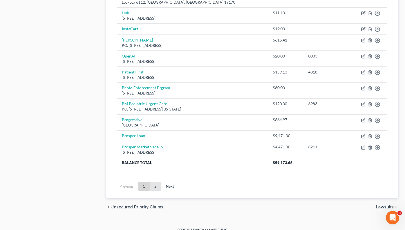
click at [155, 185] on link "2" at bounding box center [155, 186] width 11 height 9
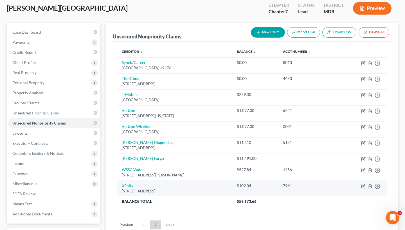
scroll to position [50, 0]
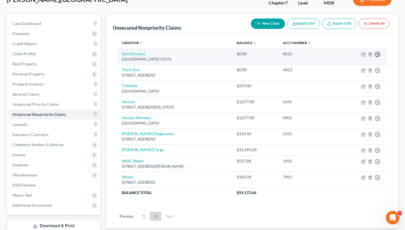
click at [377, 56] on icon "button" at bounding box center [377, 55] width 6 height 6
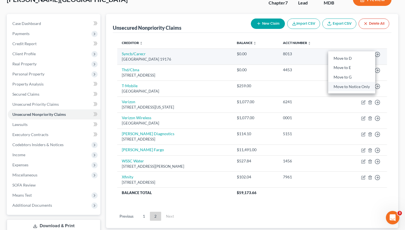
click at [350, 90] on link "Move to Notice Only" at bounding box center [351, 87] width 47 height 10
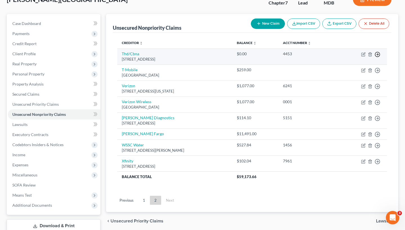
click at [379, 54] on icon "button" at bounding box center [377, 55] width 6 height 6
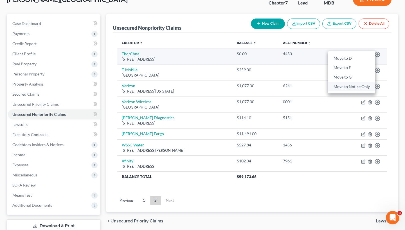
click at [360, 89] on link "Move to Notice Only" at bounding box center [351, 87] width 47 height 10
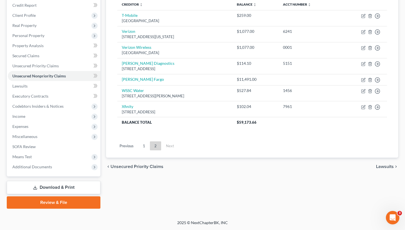
click at [383, 165] on span "Lawsuits" at bounding box center [385, 167] width 18 height 4
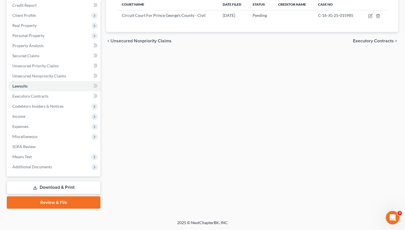
scroll to position [89, 0]
click at [374, 43] on span "Executory Contracts" at bounding box center [373, 41] width 41 height 4
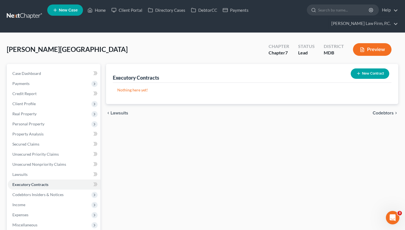
scroll to position [6, 0]
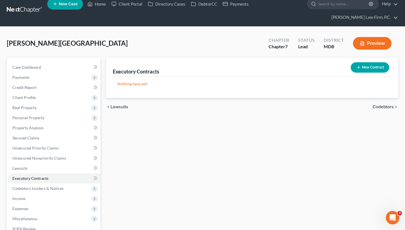
click at [393, 105] on span "Codebtors" at bounding box center [382, 107] width 21 height 4
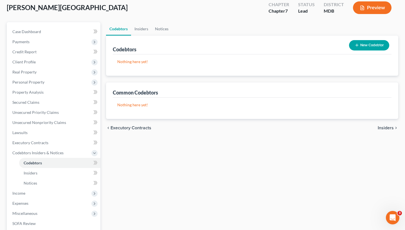
scroll to position [48, 0]
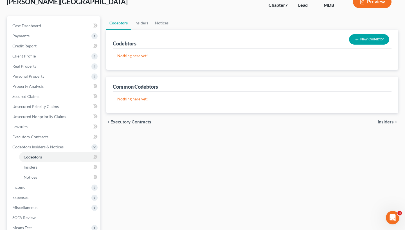
click at [382, 124] on span "Insiders" at bounding box center [385, 122] width 16 height 4
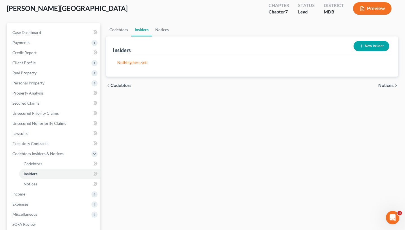
scroll to position [49, 0]
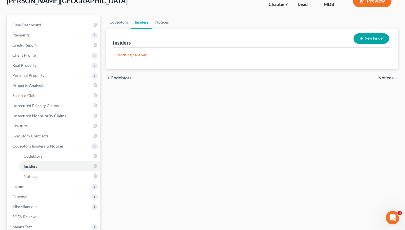
click at [384, 81] on div "chevron_left Codebtors Notices chevron_right" at bounding box center [252, 78] width 292 height 18
click at [388, 79] on span "Notices" at bounding box center [385, 78] width 15 height 4
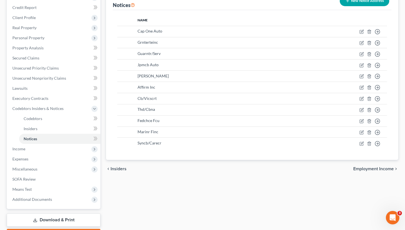
click at [382, 169] on span "Employment Income" at bounding box center [373, 169] width 40 height 4
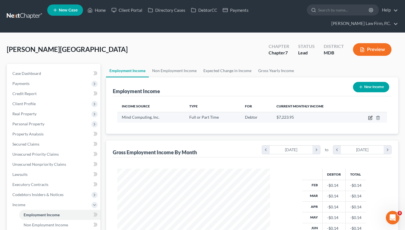
click at [369, 117] on icon "button" at bounding box center [369, 118] width 3 height 3
select select "0"
select select "49"
select select "2"
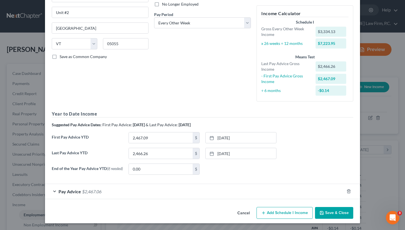
scroll to position [78, 0]
drag, startPoint x: 151, startPoint y: 152, endPoint x: 121, endPoint y: 152, distance: 30.1
paste input "43,343.69"
type input "43,343.69"
click at [85, 191] on span "$2,467.06" at bounding box center [91, 191] width 19 height 5
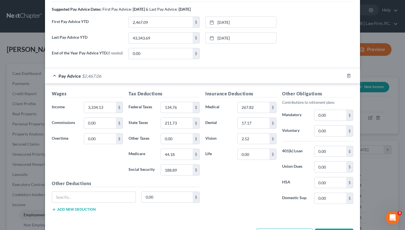
scroll to position [215, 0]
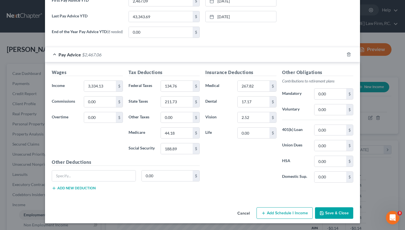
click at [338, 214] on button "Save & Close" at bounding box center [334, 214] width 38 height 12
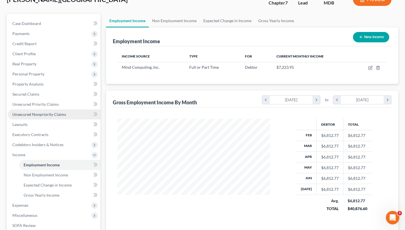
scroll to position [49, 0]
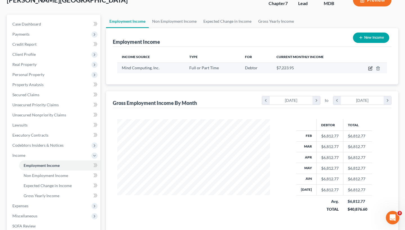
click at [370, 69] on icon "button" at bounding box center [370, 68] width 3 height 3
select select "0"
select select "49"
select select "2"
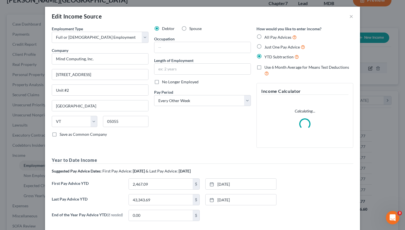
click at [370, 69] on div "Edit Income Source × Employment Type * Select Full or Part Time Employment Self…" at bounding box center [202, 115] width 405 height 230
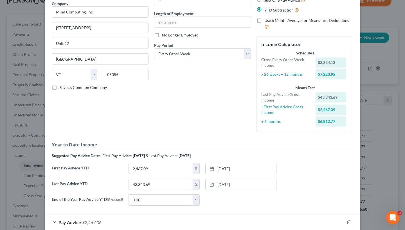
scroll to position [57, 0]
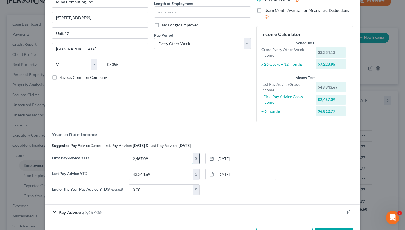
paste input "6,668.26"
type input "6,668.26"
click at [144, 84] on div "Employment Type * Select Full or Part Time Employment Self Employment Company *…" at bounding box center [100, 48] width 102 height 158
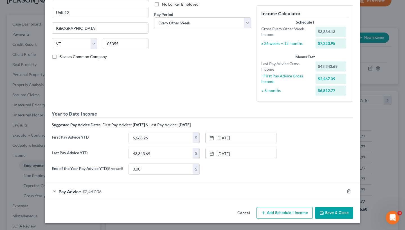
scroll to position [78, 0]
click at [337, 213] on button "Save & Close" at bounding box center [334, 213] width 38 height 12
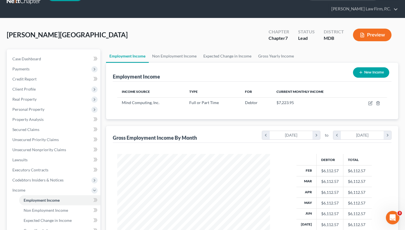
scroll to position [1, 0]
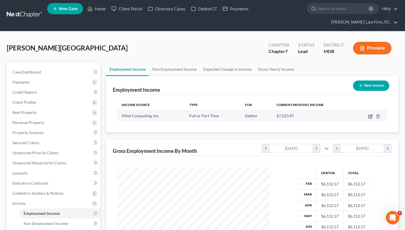
click at [368, 115] on icon "button" at bounding box center [369, 116] width 3 height 3
select select "0"
select select "49"
select select "2"
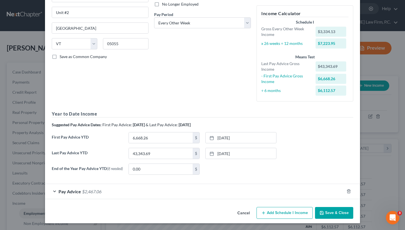
scroll to position [78, 0]
click at [89, 195] on div "Pay Advice $2,467.06" at bounding box center [194, 191] width 299 height 15
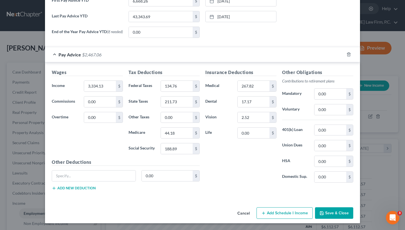
scroll to position [215, 0]
click at [242, 213] on button "Cancel" at bounding box center [243, 213] width 21 height 11
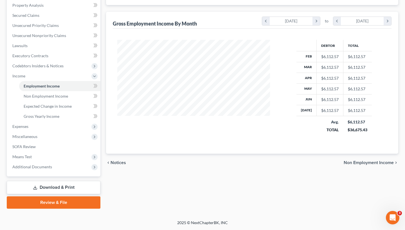
click at [365, 165] on span "Non Employment Income" at bounding box center [368, 163] width 50 height 4
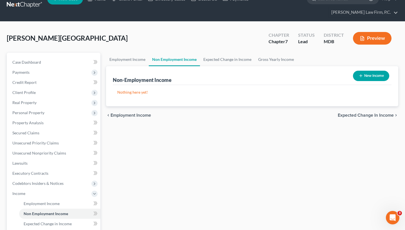
scroll to position [13, 0]
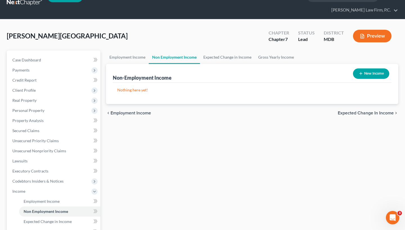
click at [382, 109] on div "chevron_left Employment Income Expected Change in Income chevron_right" at bounding box center [252, 113] width 292 height 18
click at [379, 113] on span "Expected Change in Income" at bounding box center [365, 113] width 56 height 4
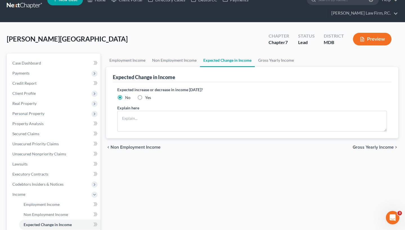
scroll to position [13, 0]
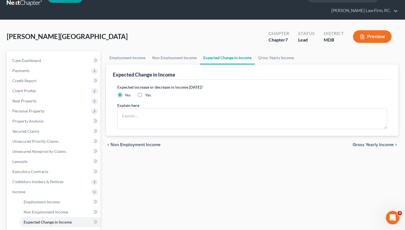
click at [363, 145] on span "Gross Yearly Income" at bounding box center [372, 145] width 41 height 4
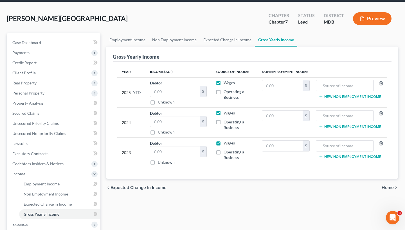
scroll to position [33, 0]
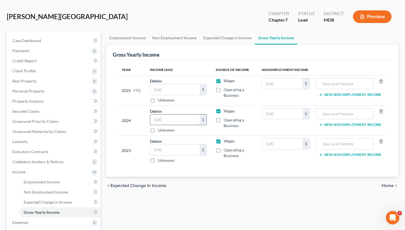
click at [167, 121] on input "text" at bounding box center [174, 120] width 49 height 11
paste input "61,241"
type input "61,241"
click at [171, 151] on input "text" at bounding box center [174, 150] width 49 height 11
paste input "73,223.00"
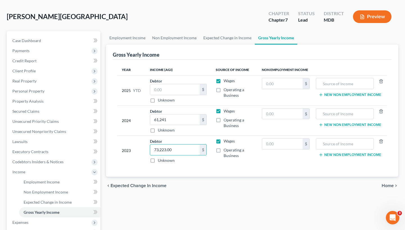
type input "73,223.00"
click at [389, 184] on span "Home" at bounding box center [387, 186] width 12 height 4
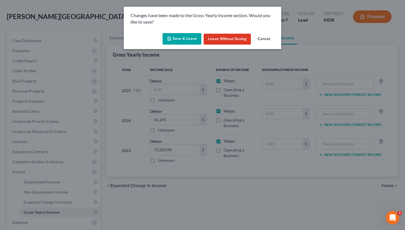
click at [185, 34] on button "Save & Leave" at bounding box center [181, 39] width 39 height 12
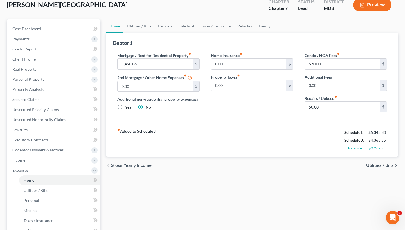
click at [389, 164] on span "Utilities / Bills" at bounding box center [380, 166] width 28 height 4
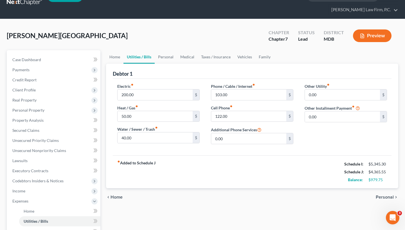
scroll to position [15, 0]
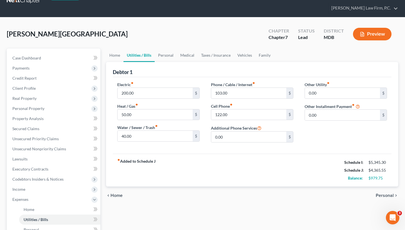
click at [382, 195] on span "Personal" at bounding box center [384, 196] width 18 height 4
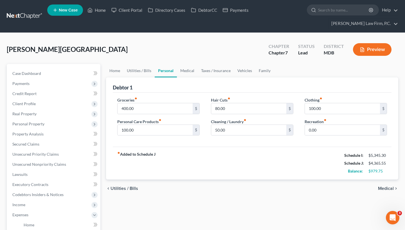
scroll to position [4, 0]
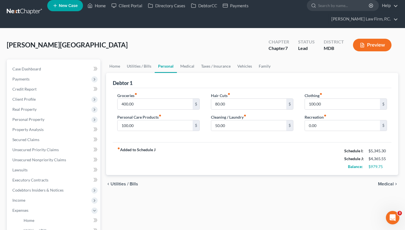
click at [387, 184] on span "Medical" at bounding box center [386, 184] width 16 height 4
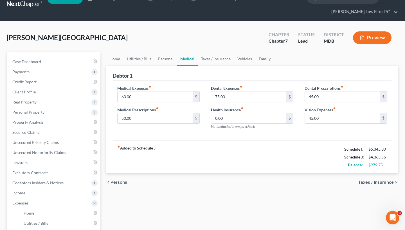
scroll to position [15, 0]
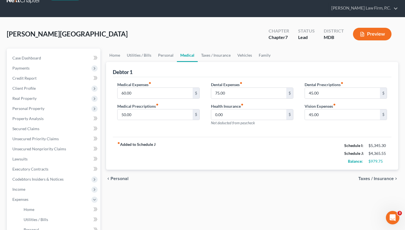
click at [122, 179] on span "Personal" at bounding box center [119, 179] width 18 height 4
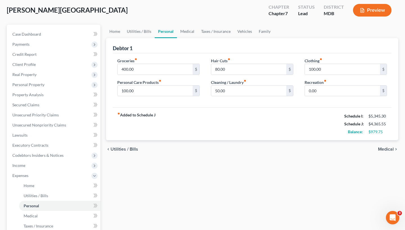
click at [382, 150] on span "Medical" at bounding box center [386, 149] width 16 height 4
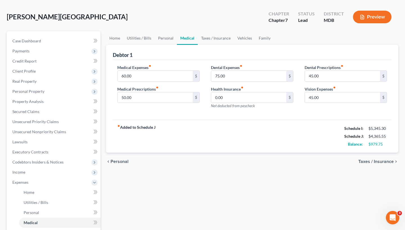
scroll to position [34, 0]
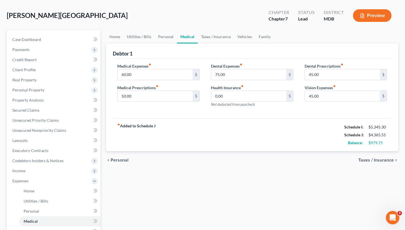
click at [368, 162] on span "Taxes / Insurance" at bounding box center [375, 160] width 35 height 4
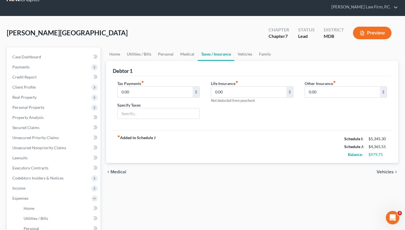
scroll to position [21, 0]
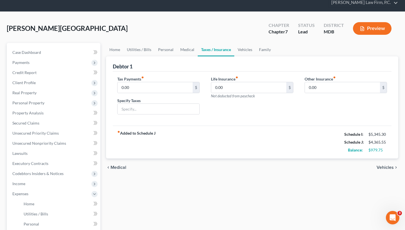
click at [381, 167] on span "Vehicles" at bounding box center [384, 168] width 17 height 4
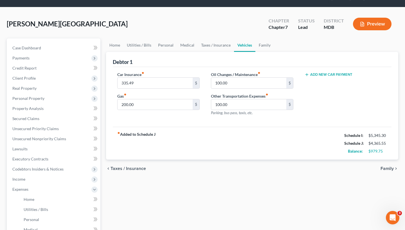
scroll to position [27, 0]
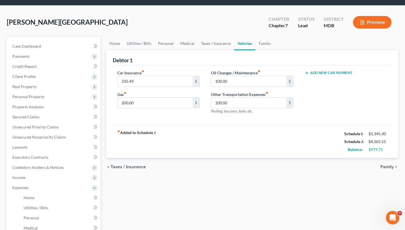
click at [386, 165] on span "Family" at bounding box center [386, 167] width 13 height 4
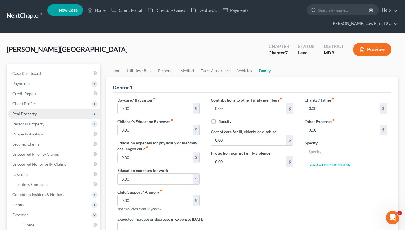
click at [38, 112] on span "Real Property" at bounding box center [54, 114] width 92 height 10
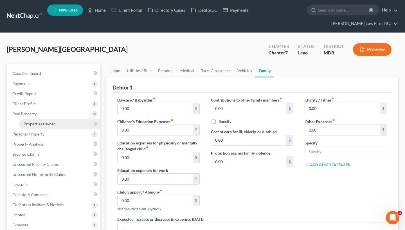
click at [39, 122] on span "Properties Owned" at bounding box center [40, 124] width 32 height 5
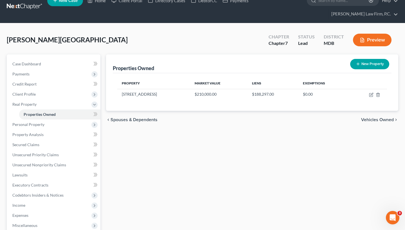
scroll to position [23, 0]
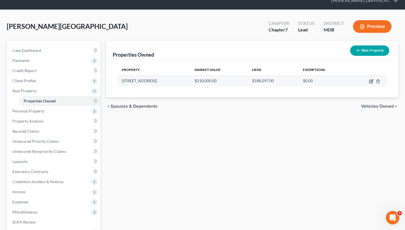
click at [370, 83] on icon "button" at bounding box center [370, 81] width 3 height 3
select select "21"
select select "16"
select select "3"
select select "0"
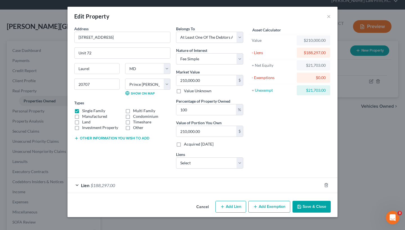
click at [168, 187] on div "Lien $188,297.00" at bounding box center [194, 185] width 254 height 15
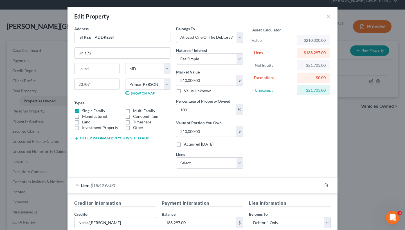
scroll to position [0, 0]
click at [184, 80] on input "210,000.00" at bounding box center [206, 80] width 60 height 11
type input "20,000.00"
type input "200,000.00"
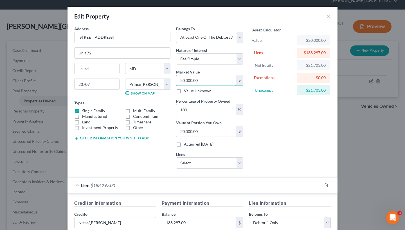
type input "200,000.00"
click at [203, 82] on input "200,000.00" at bounding box center [206, 80] width 60 height 11
click at [186, 82] on input "200,000.00" at bounding box center [206, 80] width 60 height 11
type input "20,000.00"
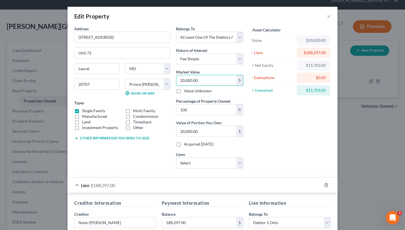
type input "202,000.00"
drag, startPoint x: 194, startPoint y: 81, endPoint x: 188, endPoint y: 81, distance: 6.5
click at [188, 81] on input "202,000.00" at bounding box center [206, 80] width 60 height 11
type input "202,6.00"
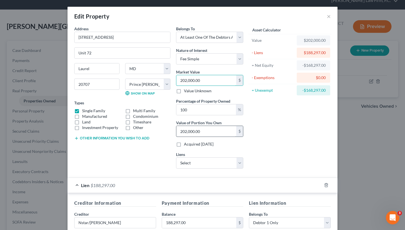
type input "2,026.00"
type input "2,02"
type input "202.00"
type input "2026"
type input "2,026.00"
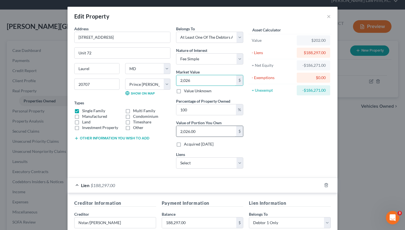
type input "2,0268"
type input "20,268.00"
type input "20,2682"
type input "202,682.00"
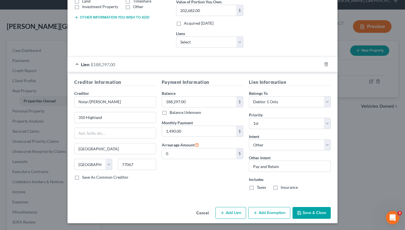
scroll to position [121, 0]
type input "202,682.00"
click at [306, 214] on button "Save & Close" at bounding box center [311, 214] width 38 height 12
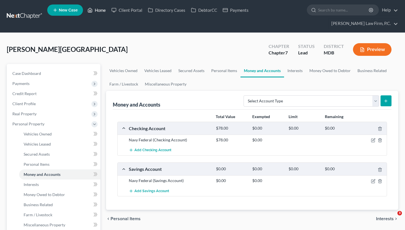
click at [101, 12] on link "Home" at bounding box center [97, 10] width 24 height 10
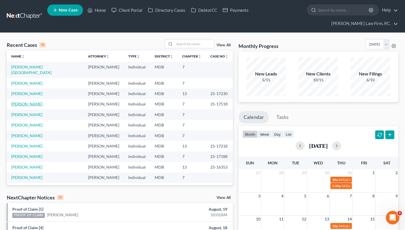
click at [26, 102] on link "[PERSON_NAME]" at bounding box center [26, 104] width 31 height 5
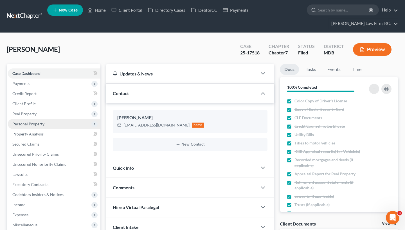
click at [35, 122] on span "Personal Property" at bounding box center [28, 124] width 32 height 5
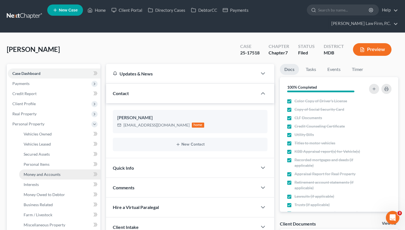
click at [44, 173] on span "Money and Accounts" at bounding box center [42, 174] width 37 height 5
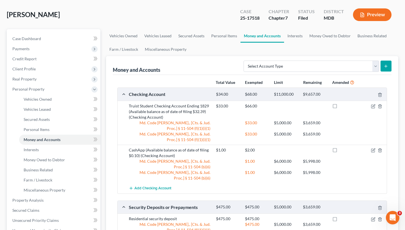
scroll to position [36, 0]
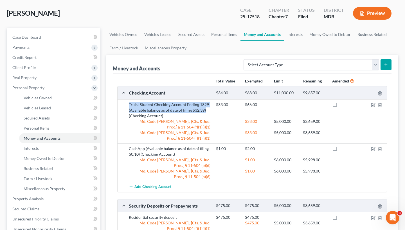
drag, startPoint x: 129, startPoint y: 103, endPoint x: 208, endPoint y: 109, distance: 79.4
click at [208, 109] on div "Truist Student Checking Account Ending 1829 (Available balance as of date of fi…" at bounding box center [169, 110] width 87 height 17
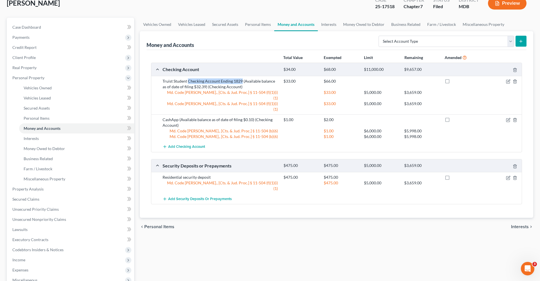
drag, startPoint x: 188, startPoint y: 81, endPoint x: 241, endPoint y: 82, distance: 52.8
click at [241, 82] on div "Truist Student Checking Account Ending 1829 (Available balance as of date of fi…" at bounding box center [220, 83] width 121 height 11
drag, startPoint x: 188, startPoint y: 80, endPoint x: 202, endPoint y: 87, distance: 15.6
click at [202, 87] on div "Truist Student Checking Account Ending 1829 (Available balance as of date of fi…" at bounding box center [220, 83] width 121 height 11
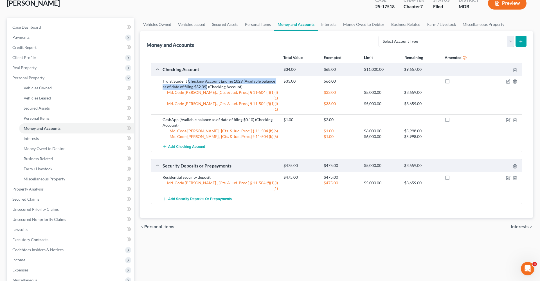
copy div "Checking Account Ending 1829 (Available balance as of date of filing $32.39)"
click at [194, 85] on div "Truist Student Checking Account Ending 1829 (Available balance as of date of fi…" at bounding box center [220, 83] width 121 height 11
drag, startPoint x: 220, startPoint y: 80, endPoint x: 202, endPoint y: 87, distance: 18.8
click at [202, 87] on div "Truist Student Checking Account Ending 1829 (Available balance as of date of fi…" at bounding box center [220, 83] width 121 height 11
copy div "Ending 1829 (Available balance as of date of filing $32.39)"
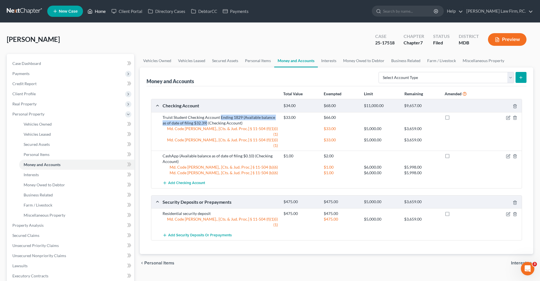
click at [100, 11] on link "Home" at bounding box center [97, 11] width 24 height 10
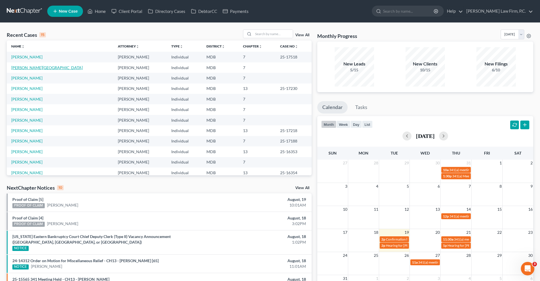
click at [29, 68] on link "[PERSON_NAME][GEOGRAPHIC_DATA]" at bounding box center [46, 67] width 71 height 5
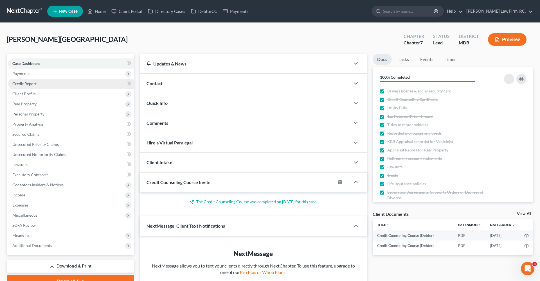
click at [29, 81] on span "Credit Report" at bounding box center [24, 83] width 24 height 5
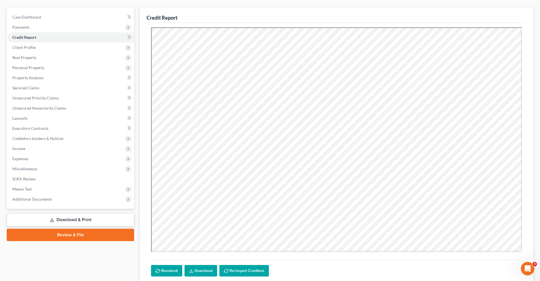
scroll to position [47, 0]
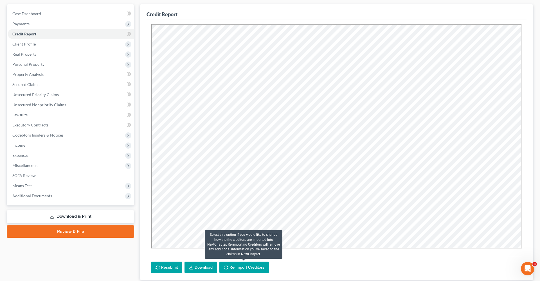
click at [261, 269] on button "Re-Import Creditors" at bounding box center [243, 268] width 49 height 12
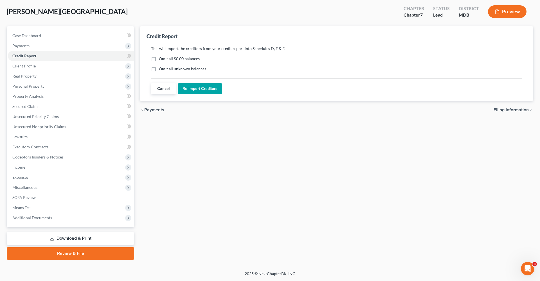
scroll to position [28, 0]
click at [159, 60] on label "Omit all $0.00 balances" at bounding box center [179, 59] width 41 height 6
click at [161, 60] on input "Omit all $0.00 balances" at bounding box center [163, 58] width 4 height 4
drag, startPoint x: 206, startPoint y: 68, endPoint x: 159, endPoint y: 69, distance: 46.7
click at [159, 69] on div "Omit all unknown balances" at bounding box center [336, 69] width 371 height 6
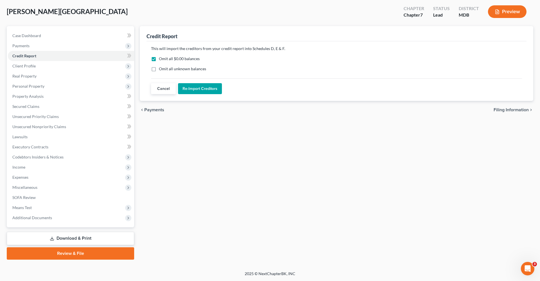
click at [159, 59] on label "Omit all $0.00 balances" at bounding box center [179, 59] width 41 height 6
click at [161, 59] on input "Omit all $0.00 balances" at bounding box center [163, 58] width 4 height 4
checkbox input "false"
click at [159, 70] on label "Omit all unknown balances" at bounding box center [182, 69] width 47 height 6
click at [161, 70] on input "Omit all unknown balances" at bounding box center [163, 68] width 4 height 4
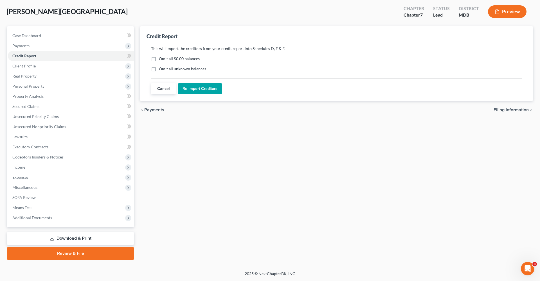
checkbox input "true"
drag, startPoint x: 208, startPoint y: 69, endPoint x: 160, endPoint y: 68, distance: 47.8
click at [160, 68] on div "Omit all unknown balances" at bounding box center [336, 69] width 371 height 6
copy label "Omit all unknown balances"
click at [201, 123] on div "Credit Report This will import the creditors from your credit report into Sched…" at bounding box center [336, 143] width 399 height 234
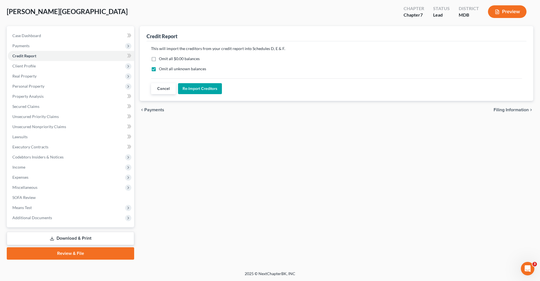
click at [189, 91] on button "Re-Import Creditors" at bounding box center [200, 88] width 44 height 11
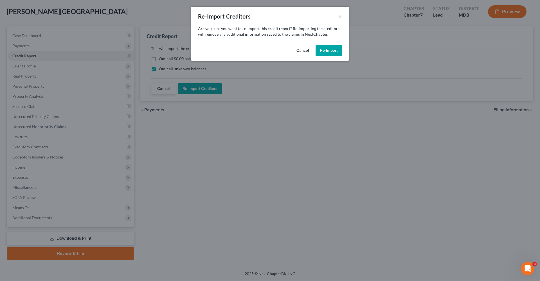
click at [329, 52] on button "Re-Import" at bounding box center [328, 50] width 26 height 11
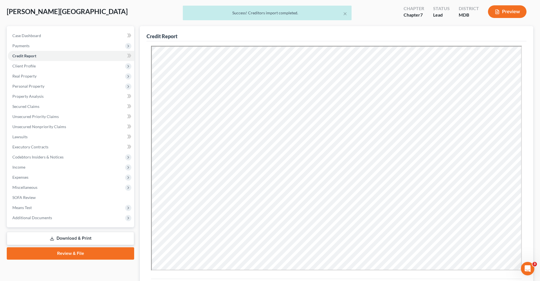
scroll to position [0, 0]
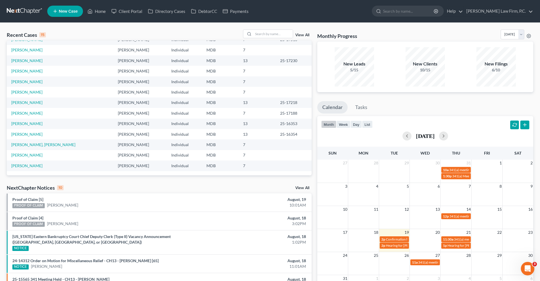
scroll to position [38, 0]
click at [25, 134] on link "[PERSON_NAME]" at bounding box center [26, 134] width 31 height 5
select select "6"
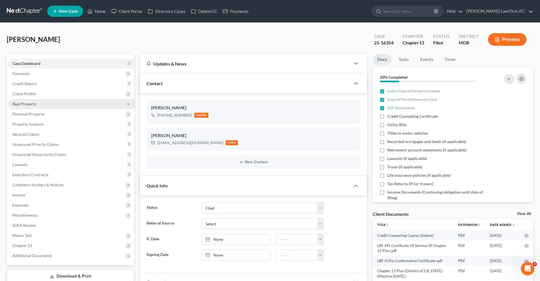
click at [27, 108] on span "Real Property" at bounding box center [71, 104] width 126 height 10
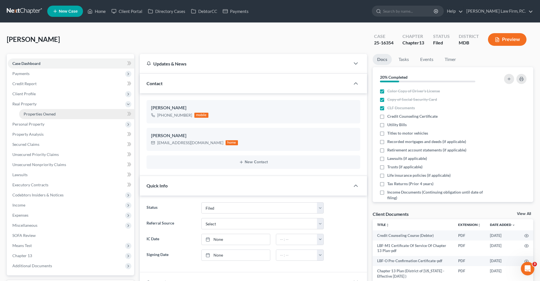
click at [40, 115] on span "Properties Owned" at bounding box center [40, 114] width 32 height 5
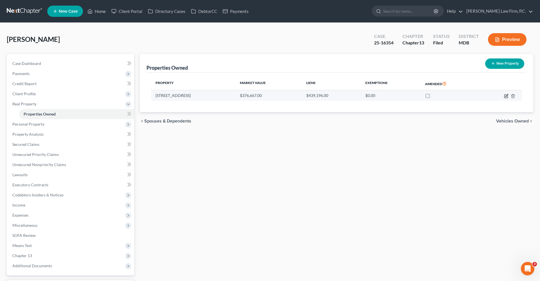
click at [504, 96] on icon "button" at bounding box center [506, 96] width 4 height 4
select select "21"
select select "15"
select select "0"
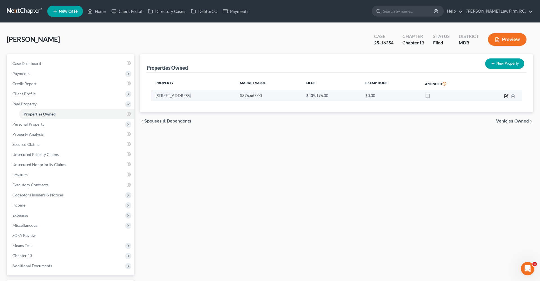
select select "45"
select select "0"
select select "4"
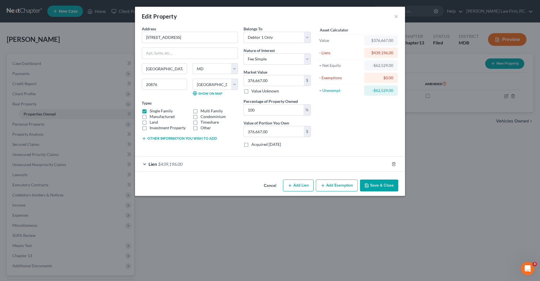
click at [170, 166] on span "$439,196.00" at bounding box center [170, 163] width 24 height 5
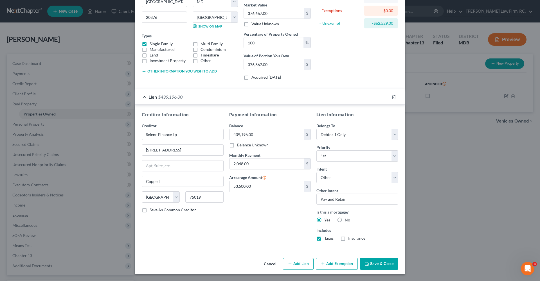
scroll to position [67, 0]
drag, startPoint x: 349, startPoint y: 200, endPoint x: 316, endPoint y: 200, distance: 33.7
click at [316, 200] on div "Lien Information Belongs To * Select Debtor 1 Only Debtor 2 Only Debtor 1 And D…" at bounding box center [356, 178] width 87 height 134
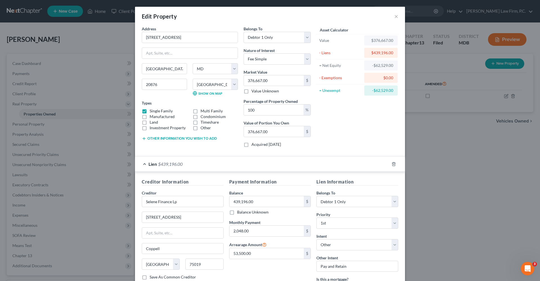
scroll to position [0, 0]
